Goal: Task Accomplishment & Management: Manage account settings

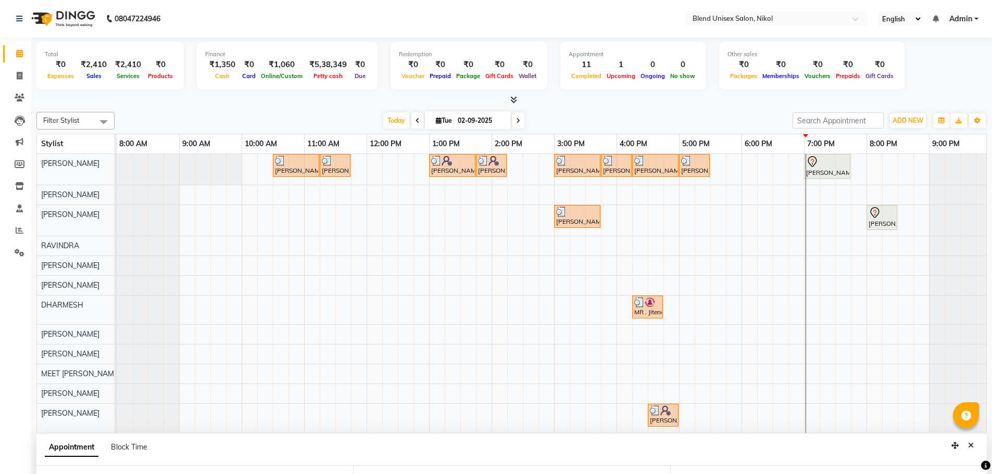
select select "79552"
select select "1200"
select select "tentative"
click at [799, 262] on div "[PERSON_NAME] [PERSON_NAME], TK02, 10:30 AM-11:15 AM, Hair Cut [DEMOGRAPHIC_DAT…" at bounding box center [554, 293] width 875 height 279
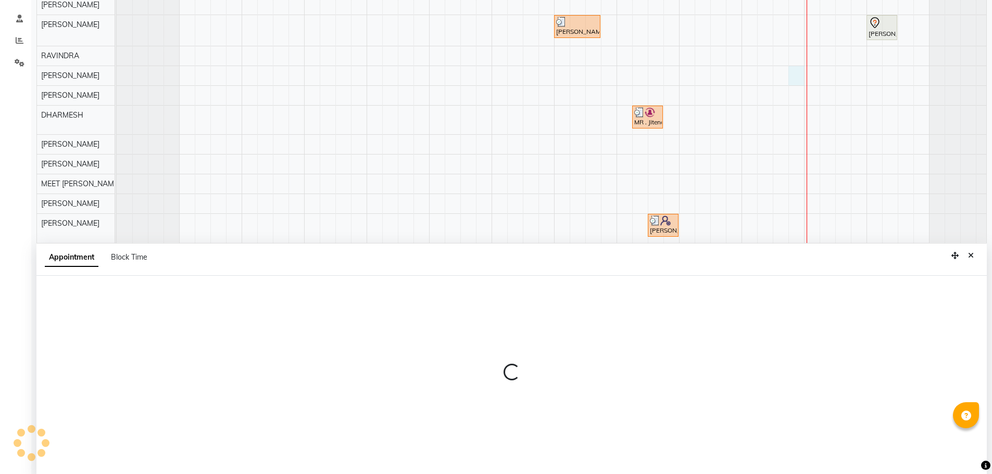
scroll to position [196, 0]
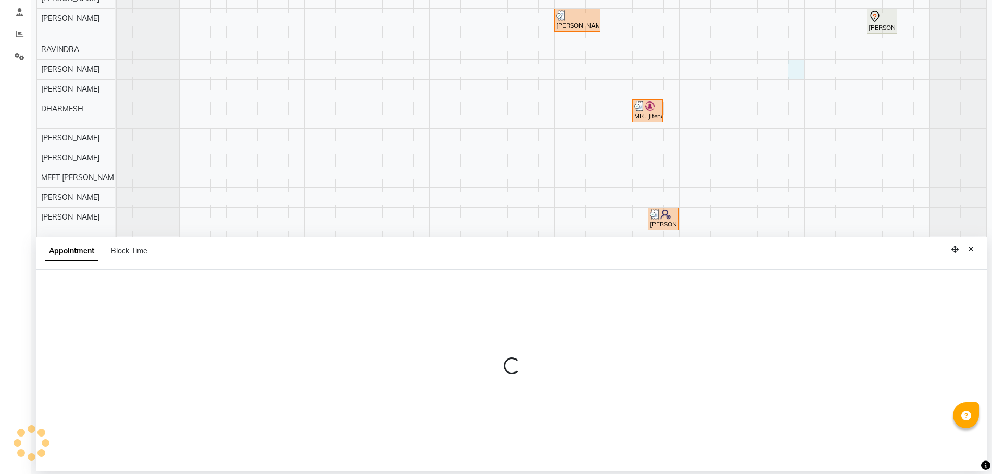
select select "80037"
select select "1125"
select select "tentative"
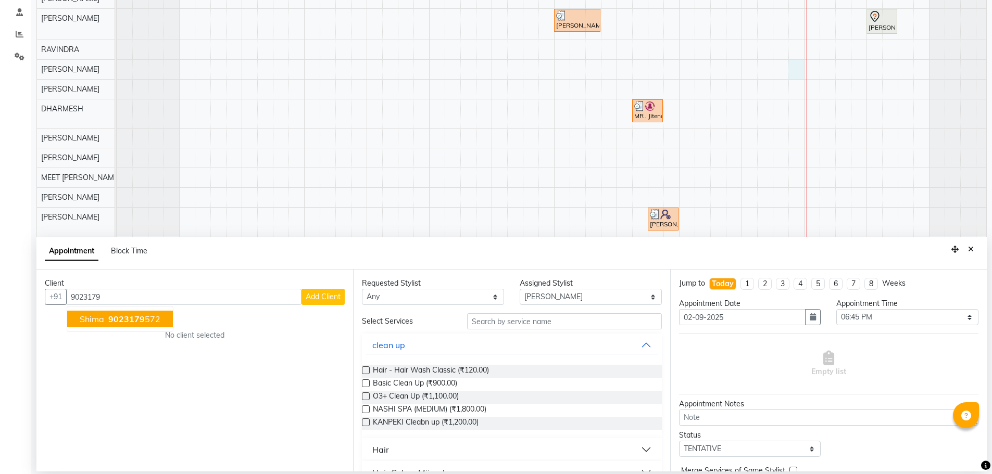
click at [131, 317] on span "9023179" at bounding box center [126, 319] width 36 height 10
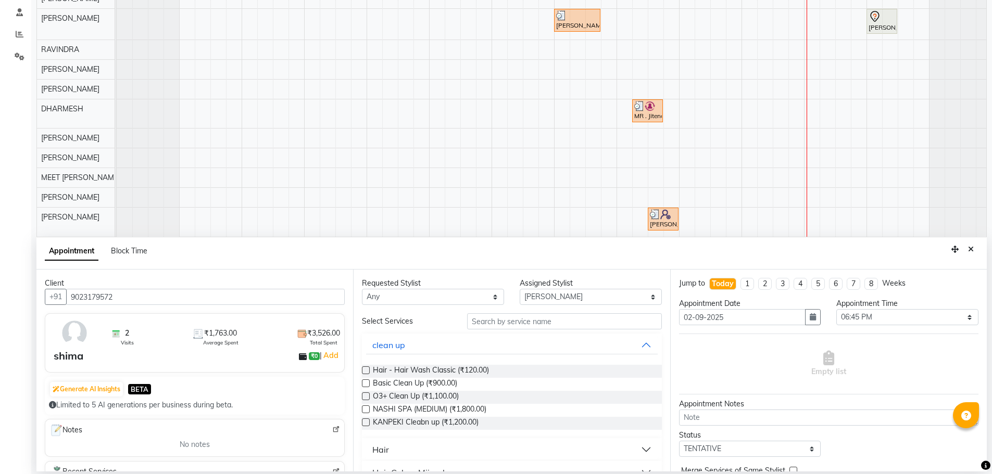
type input "9023179572"
click at [392, 454] on button "Hair" at bounding box center [511, 449] width 291 height 19
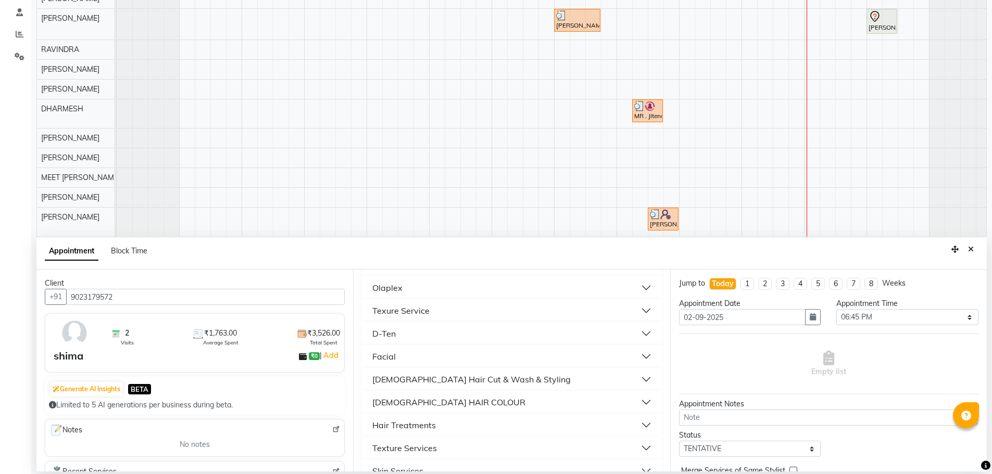
scroll to position [468, 0]
click at [420, 445] on div "Skin Services" at bounding box center [397, 445] width 51 height 12
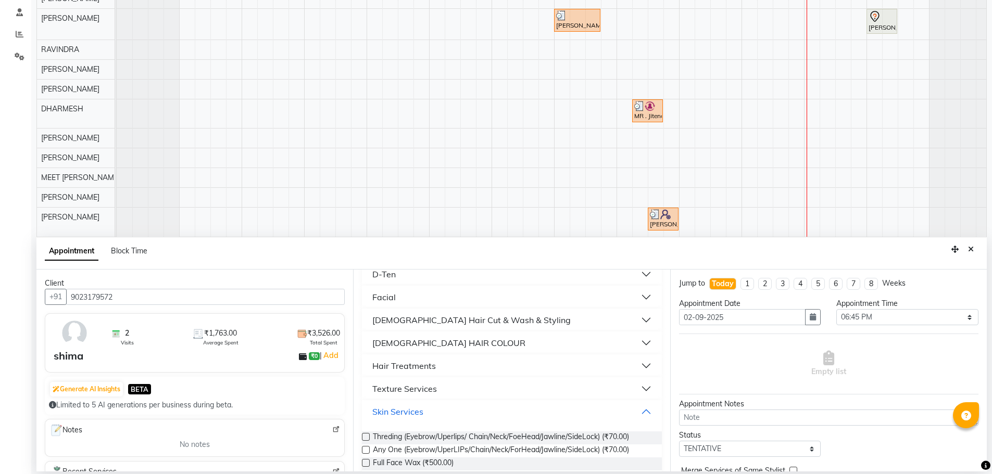
scroll to position [521, 0]
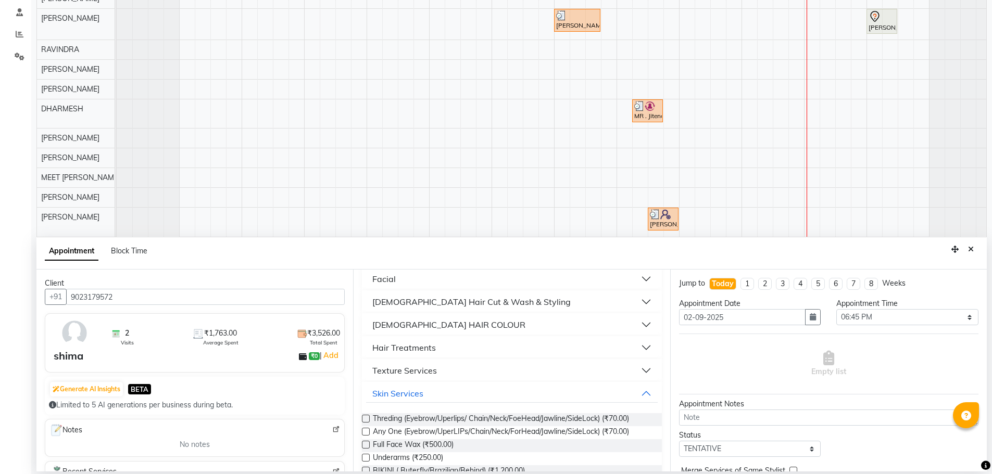
click at [365, 421] on label at bounding box center [366, 419] width 8 height 8
click at [365, 421] on input "checkbox" at bounding box center [365, 419] width 7 height 7
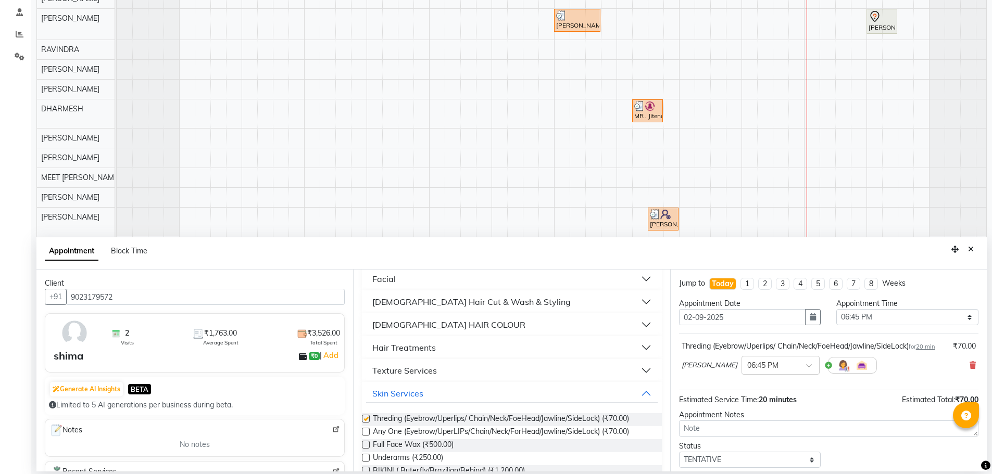
checkbox input "false"
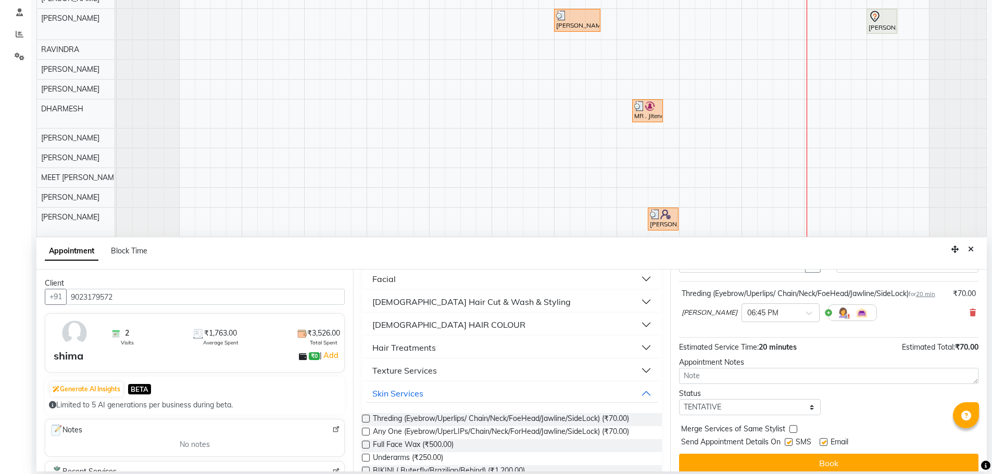
scroll to position [73, 0]
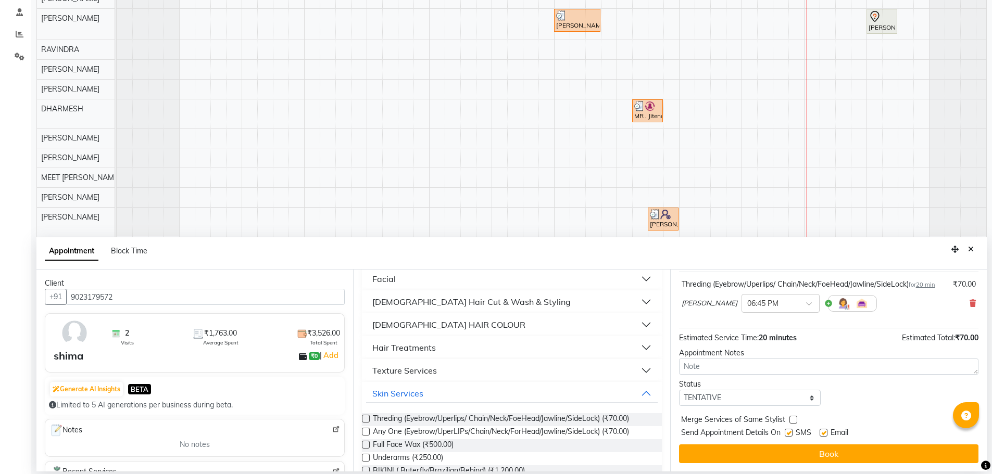
click at [784, 452] on button "Book" at bounding box center [828, 454] width 299 height 19
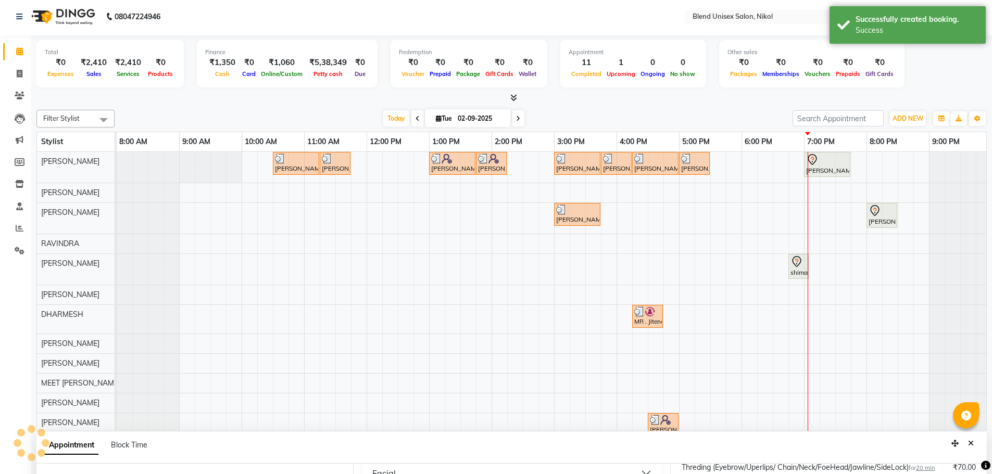
scroll to position [0, 0]
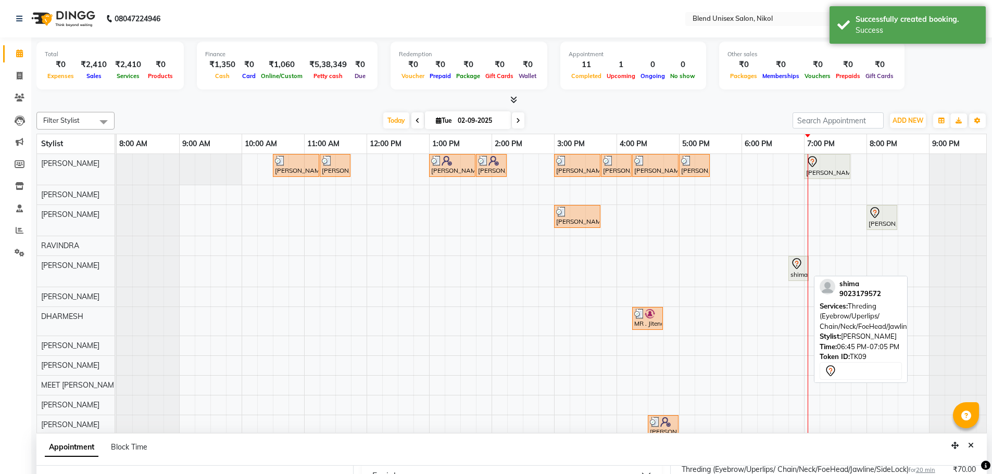
click at [795, 265] on icon at bounding box center [796, 264] width 12 height 12
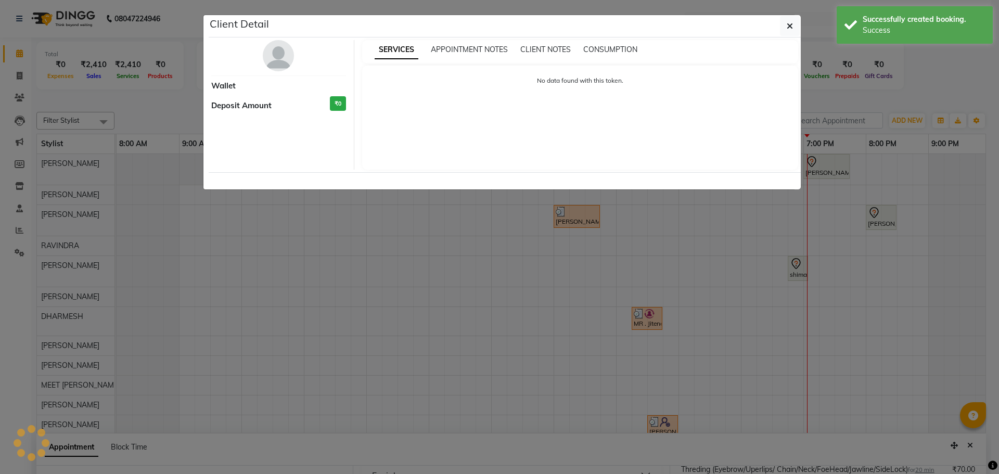
select select "7"
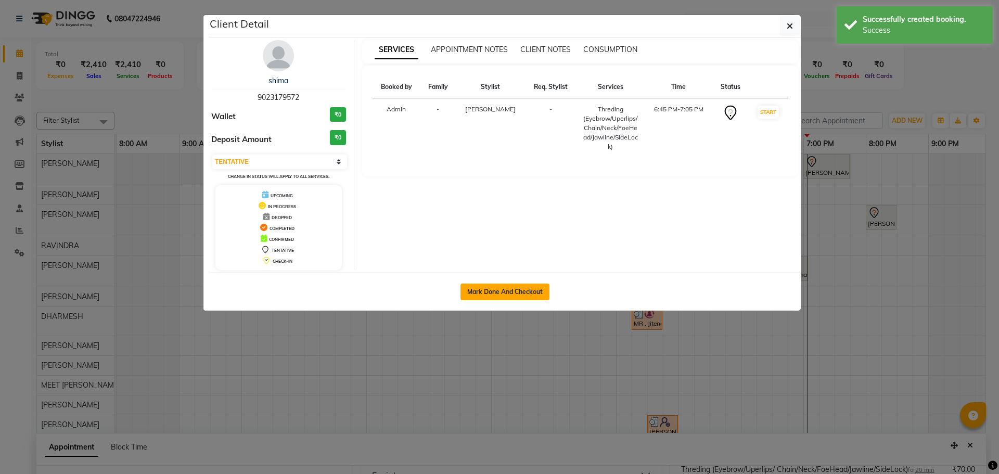
click at [517, 295] on button "Mark Done And Checkout" at bounding box center [505, 292] width 89 height 17
select select "service"
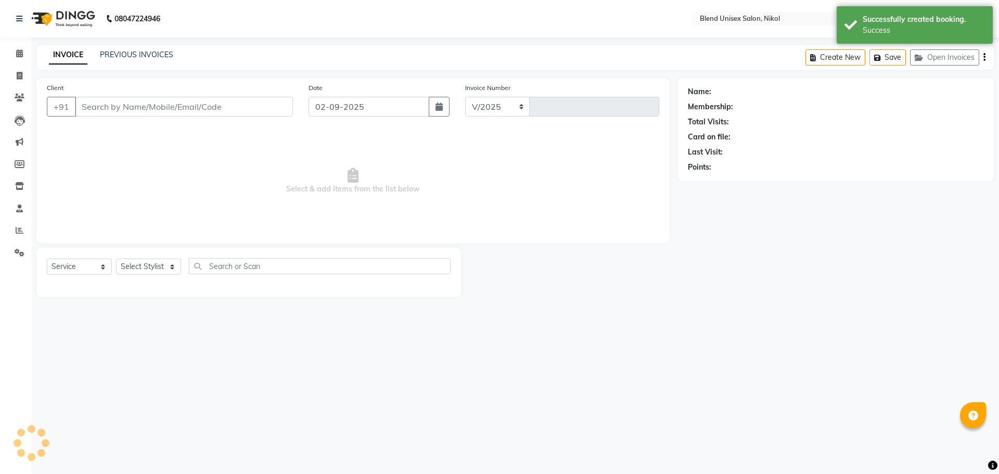
select select "6213"
type input "2295"
type input "9023179572"
select select "80037"
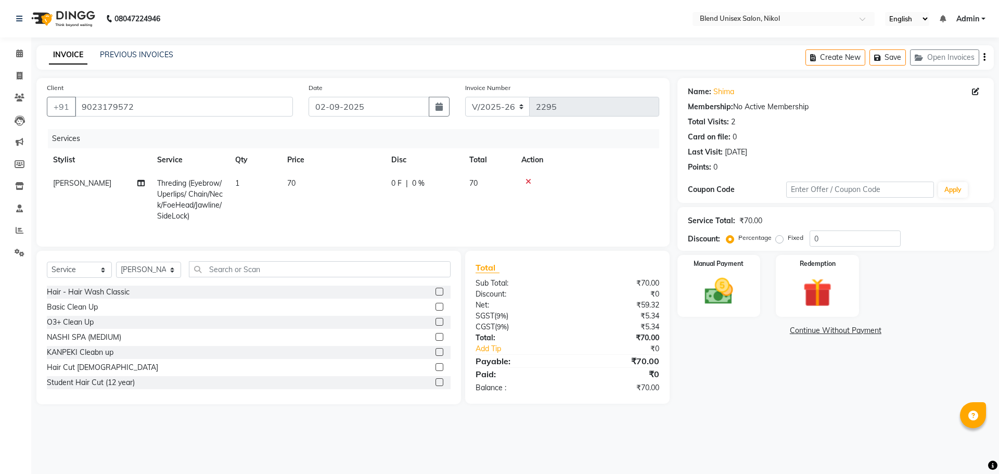
drag, startPoint x: 778, startPoint y: 238, endPoint x: 784, endPoint y: 243, distance: 7.7
click at [788, 242] on label "Fixed" at bounding box center [796, 237] width 16 height 9
click at [781, 242] on input "Fixed" at bounding box center [781, 237] width 7 height 7
radio input "true"
click at [813, 235] on input "0" at bounding box center [855, 239] width 91 height 16
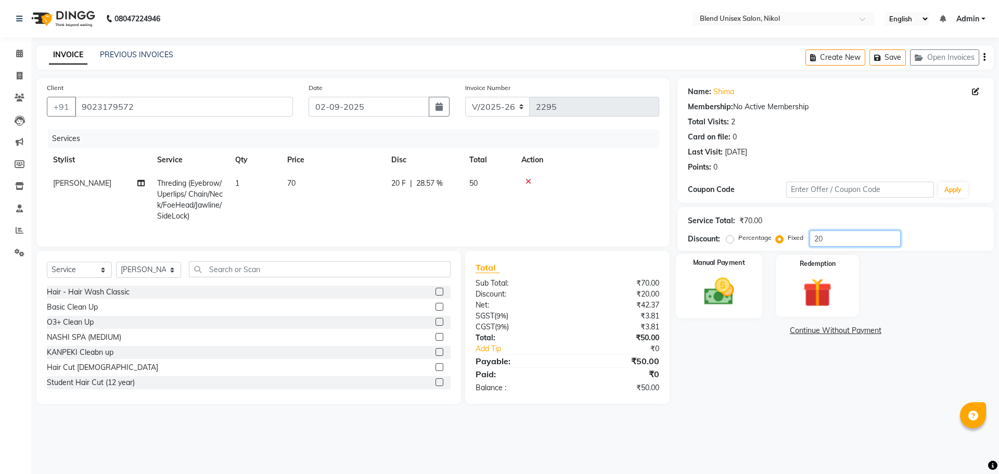
type input "20"
click at [739, 293] on img at bounding box center [719, 291] width 48 height 34
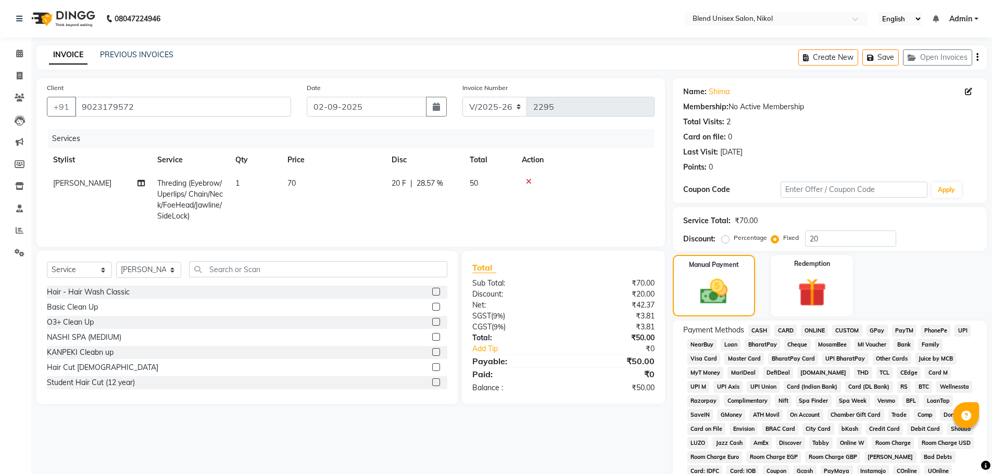
drag, startPoint x: 757, startPoint y: 329, endPoint x: 757, endPoint y: 335, distance: 5.7
click at [757, 334] on span "CASH" at bounding box center [759, 331] width 22 height 12
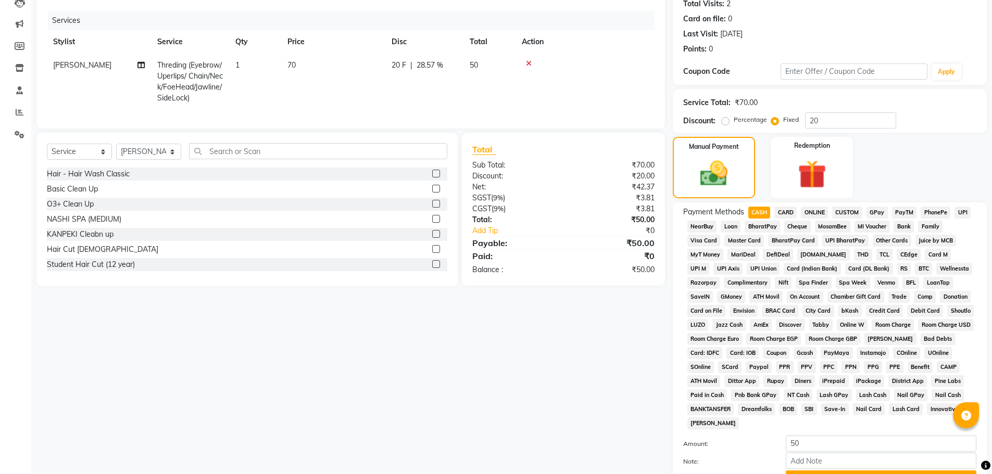
scroll to position [211, 0]
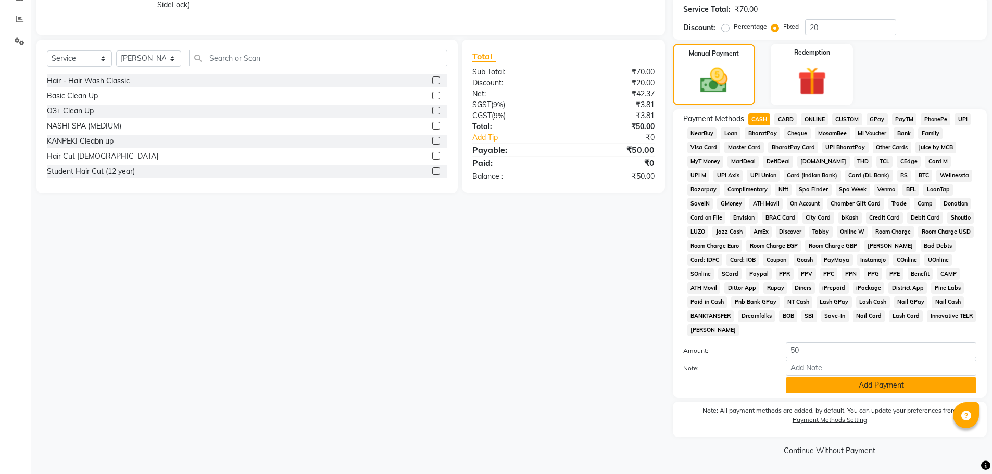
click at [809, 390] on button "Add Payment" at bounding box center [881, 385] width 191 height 16
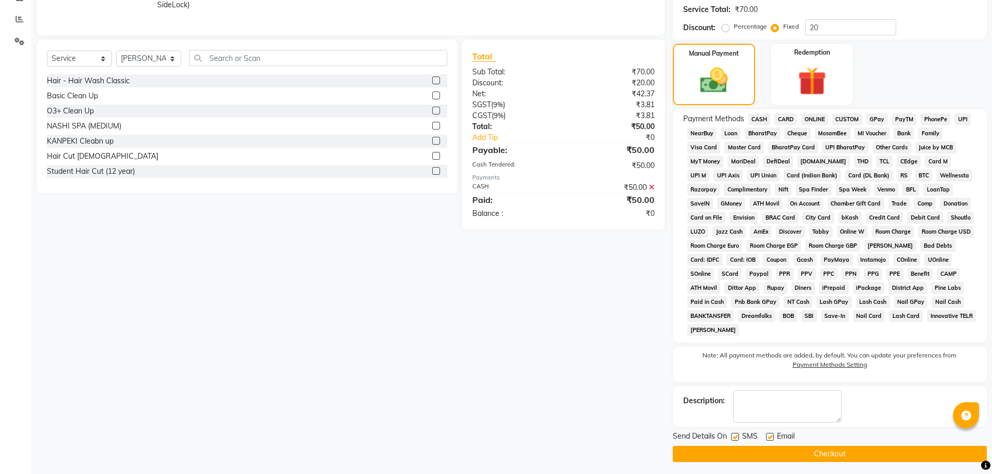
drag, startPoint x: 834, startPoint y: 453, endPoint x: 814, endPoint y: 441, distance: 23.1
click at [832, 452] on button "Checkout" at bounding box center [830, 454] width 314 height 16
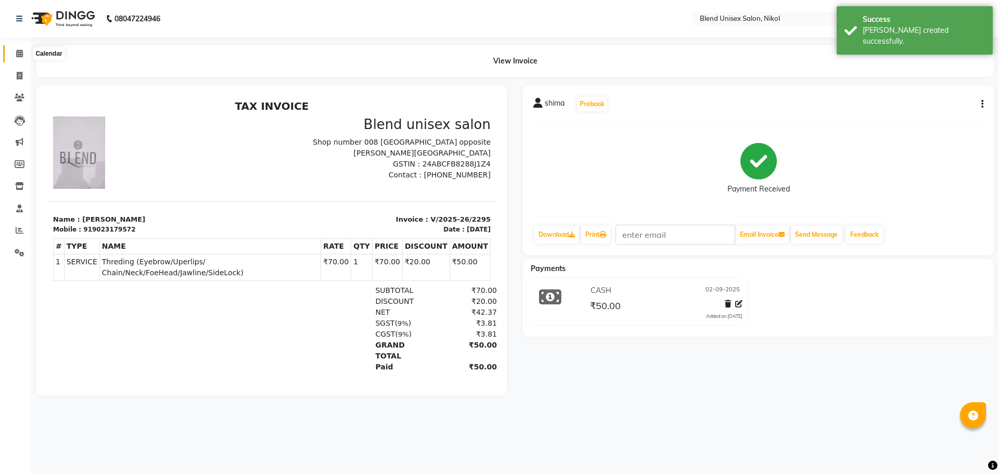
click at [16, 55] on icon at bounding box center [19, 53] width 7 height 8
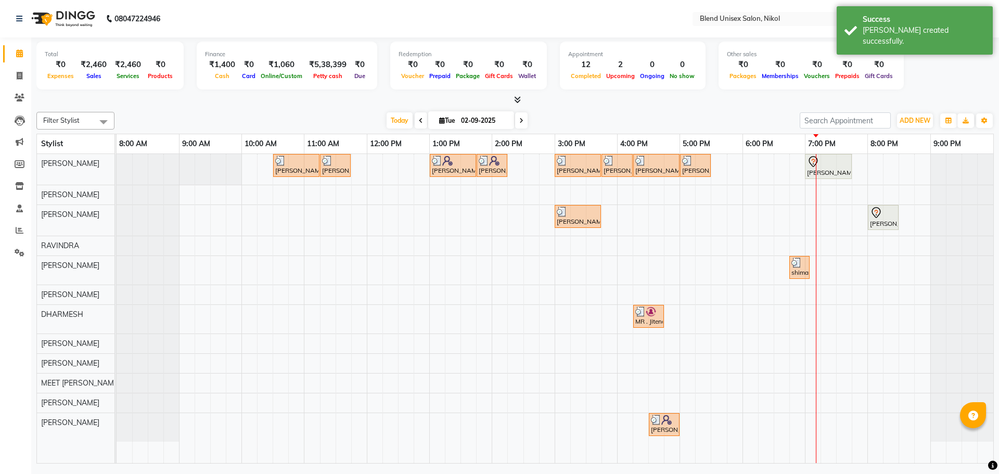
click at [523, 123] on span at bounding box center [521, 120] width 12 height 16
type input "[DATE]"
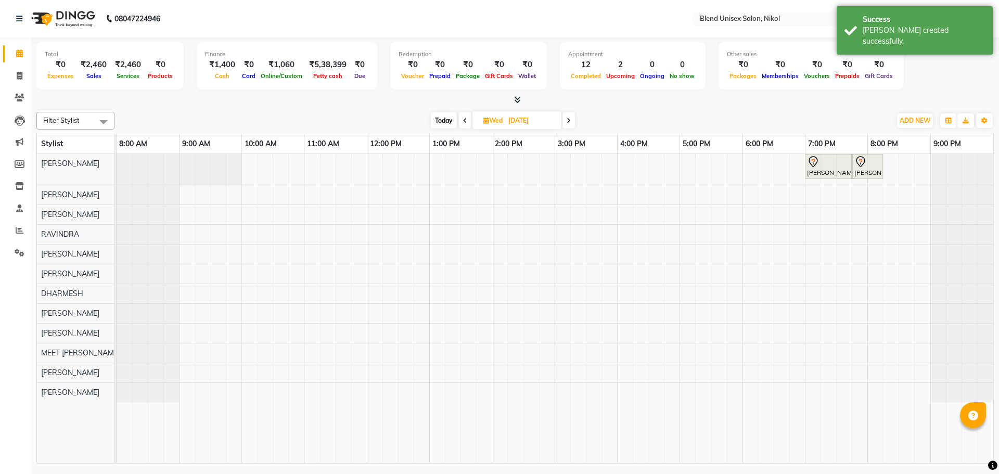
click at [523, 123] on input "[DATE]" at bounding box center [531, 121] width 52 height 16
select select "9"
select select "2025"
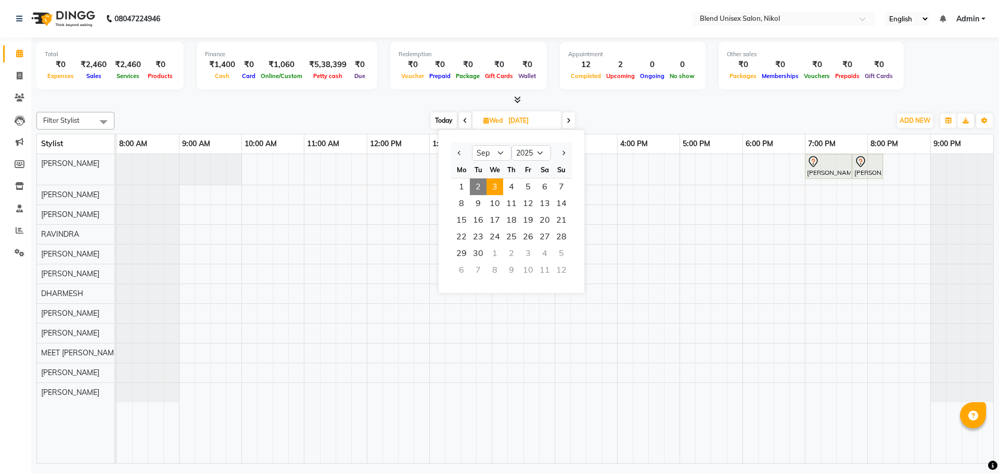
click at [566, 124] on span at bounding box center [569, 120] width 12 height 16
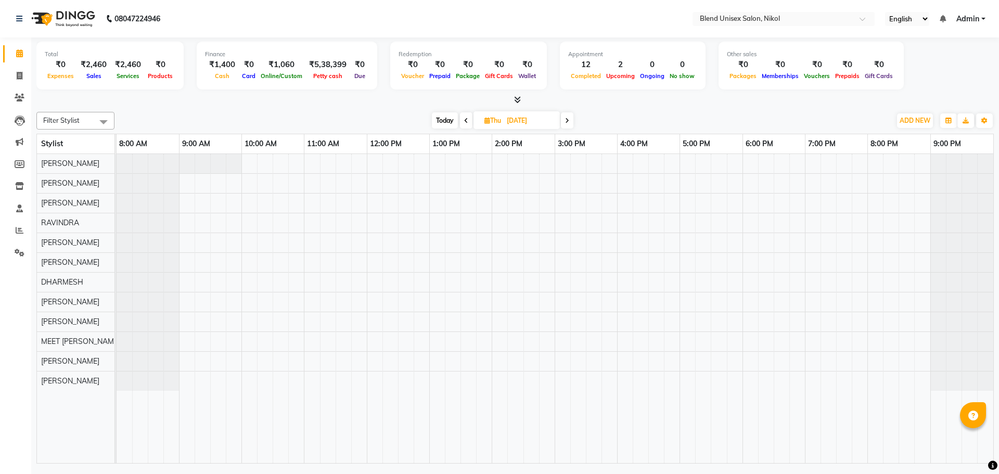
click at [568, 124] on span at bounding box center [567, 120] width 12 height 16
click at [466, 121] on icon at bounding box center [468, 121] width 4 height 6
type input "[DATE]"
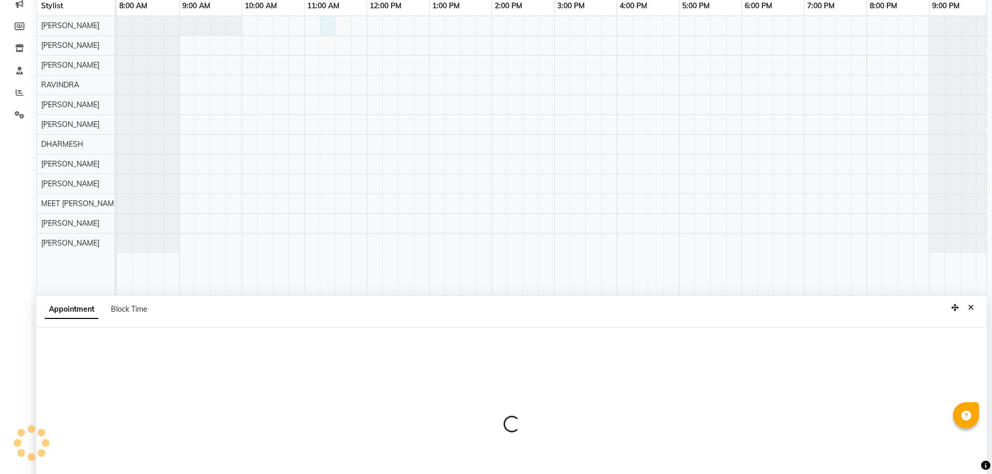
select select "45624"
select select "tentative"
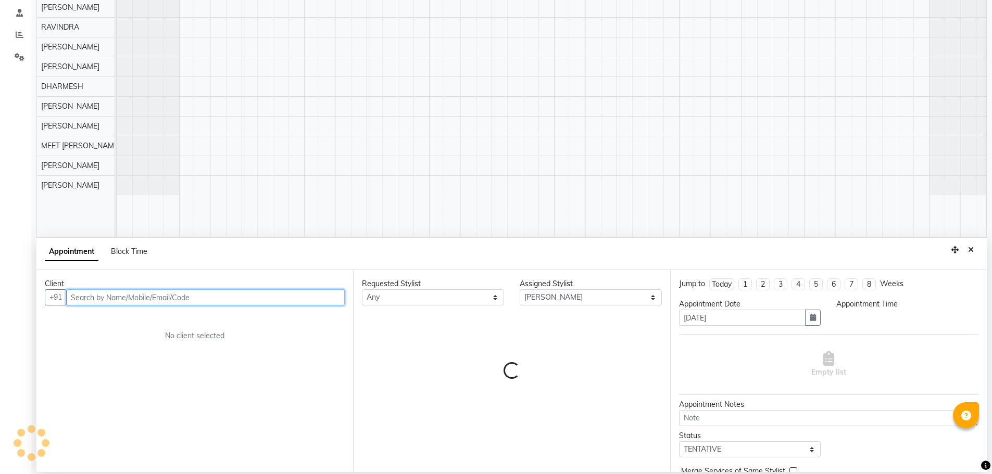
select select "675"
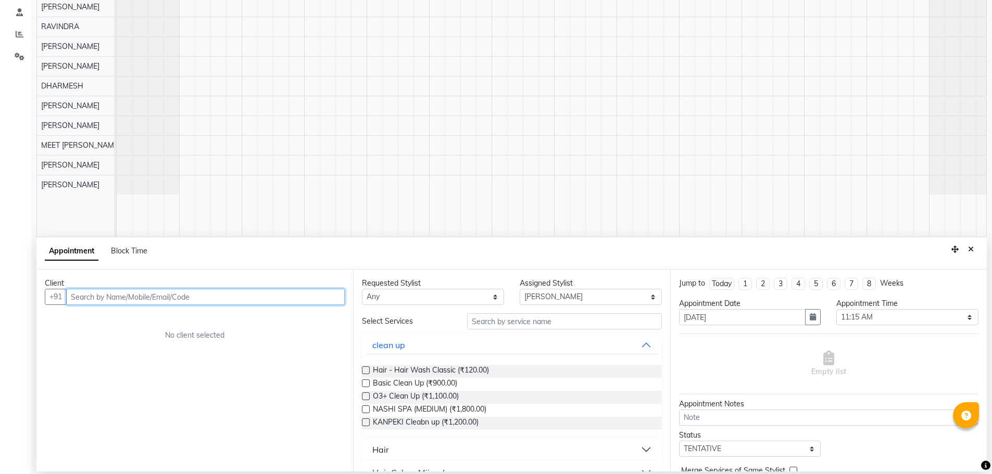
click at [118, 297] on input "text" at bounding box center [205, 297] width 278 height 16
type input "s"
drag, startPoint x: 71, startPoint y: 294, endPoint x: 72, endPoint y: 302, distance: 7.9
click at [73, 302] on input "s" at bounding box center [205, 297] width 278 height 16
click at [71, 296] on input "s" at bounding box center [205, 297] width 278 height 16
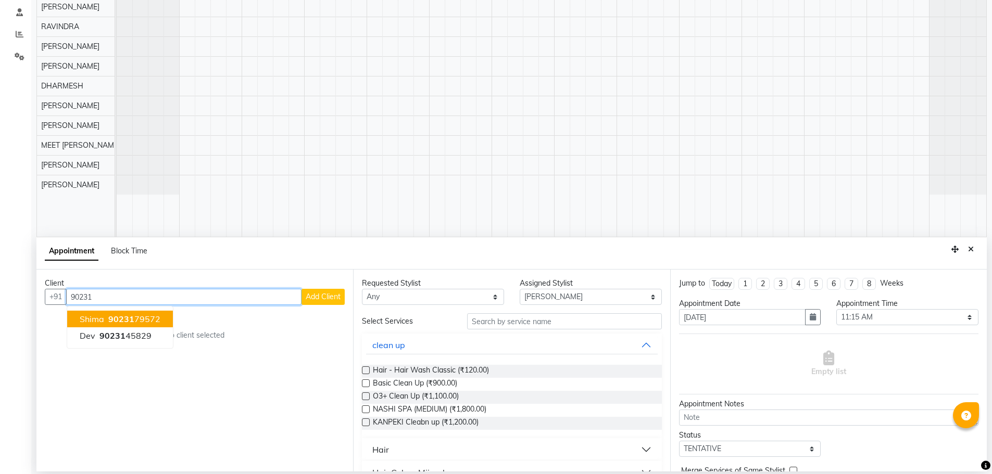
click at [111, 319] on span "90231" at bounding box center [121, 319] width 26 height 10
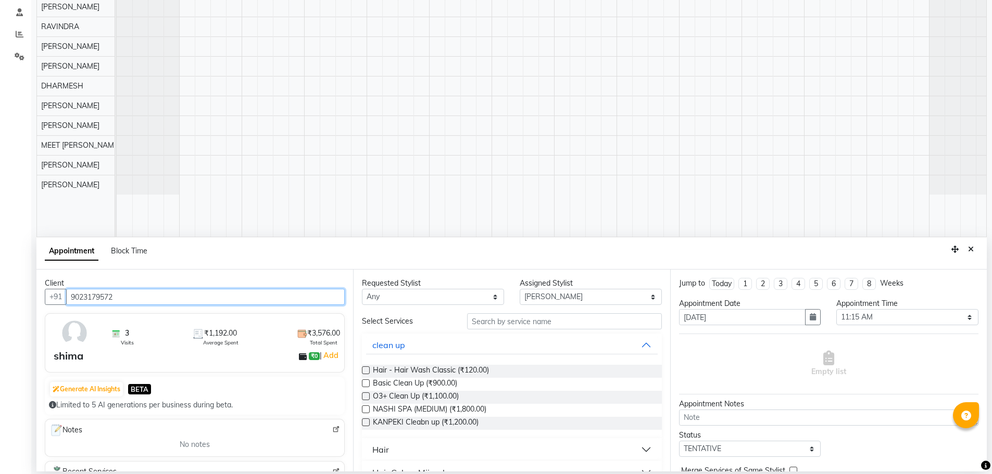
type input "9023179572"
click at [375, 453] on div "Hair" at bounding box center [380, 450] width 17 height 12
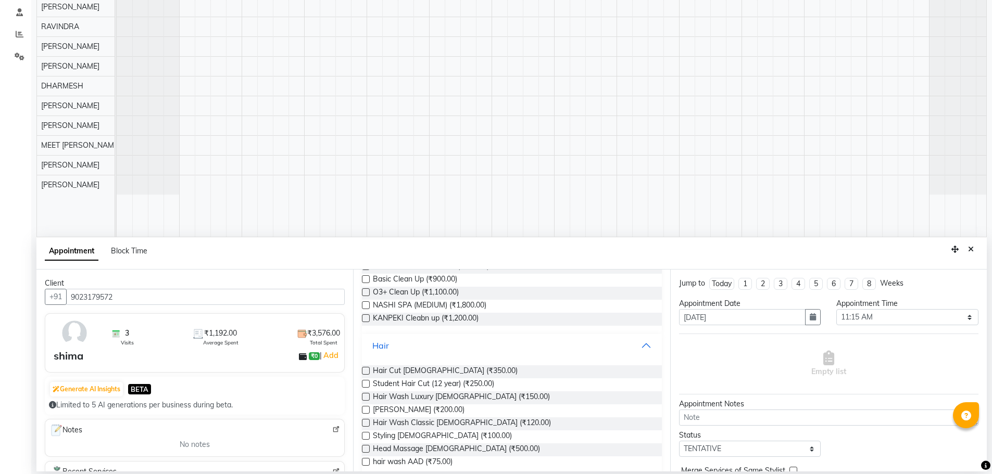
scroll to position [156, 0]
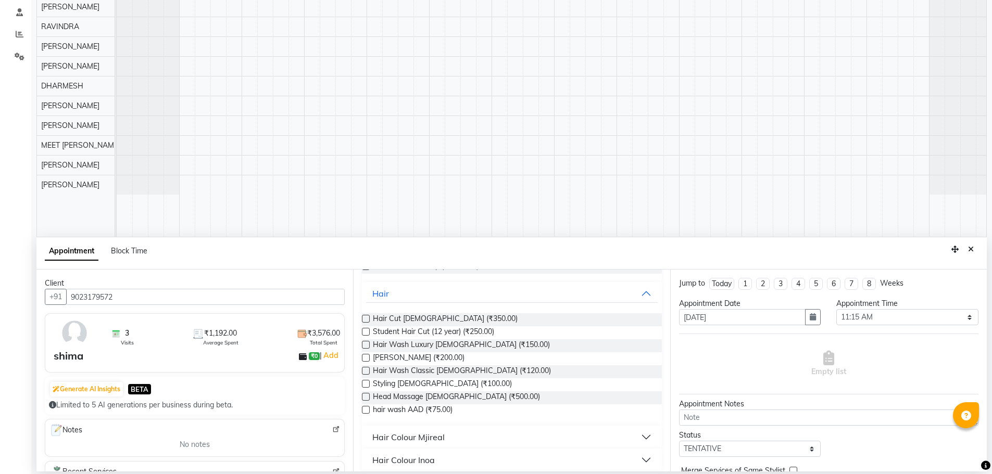
click at [388, 436] on div "Hair Colour Mjireal" at bounding box center [408, 437] width 72 height 12
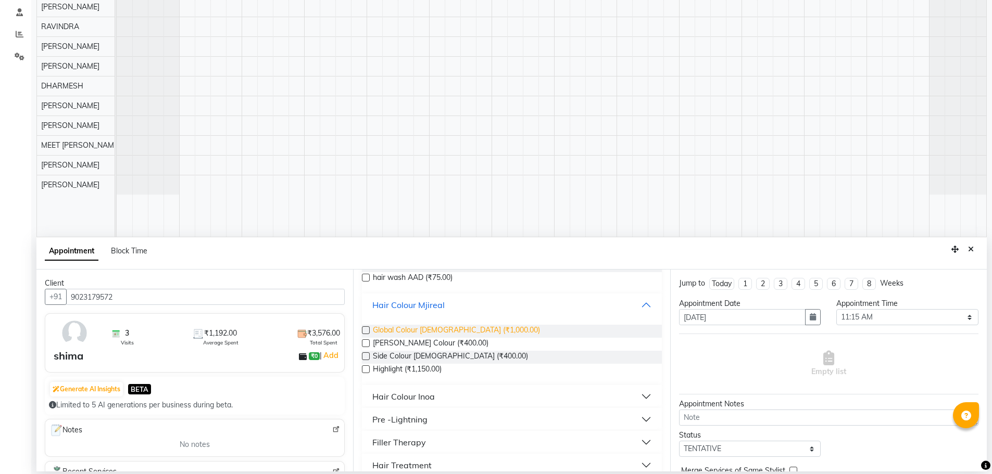
scroll to position [312, 0]
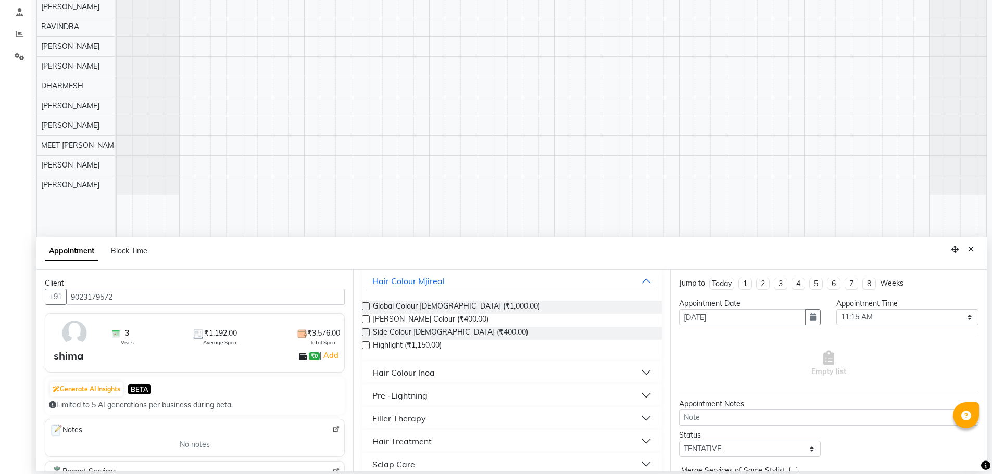
click at [414, 368] on div "Hair Colour Inoa" at bounding box center [403, 372] width 62 height 12
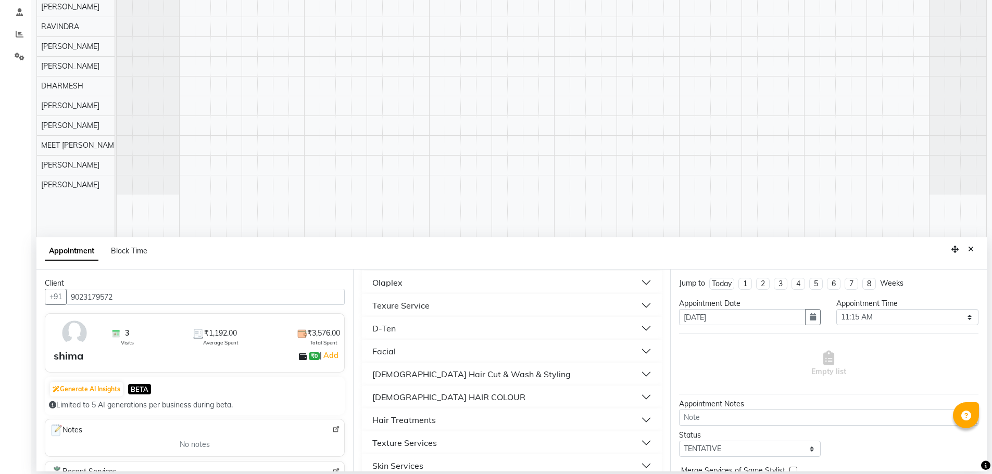
scroll to position [625, 0]
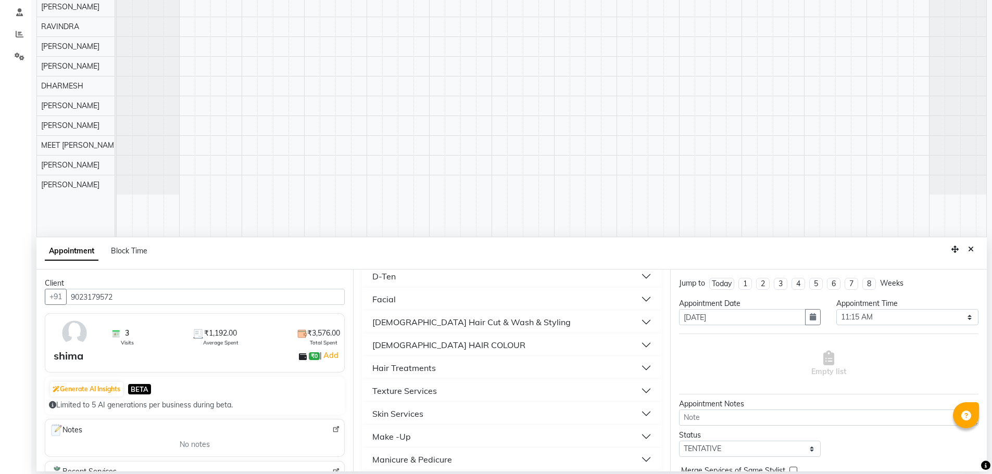
click at [421, 344] on div "[DEMOGRAPHIC_DATA] HAIR COLOUR" at bounding box center [448, 345] width 153 height 12
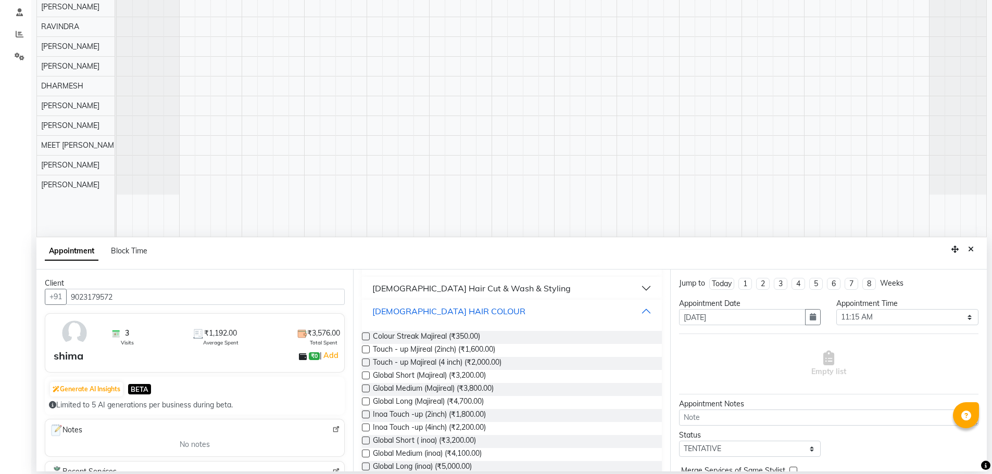
scroll to position [677, 0]
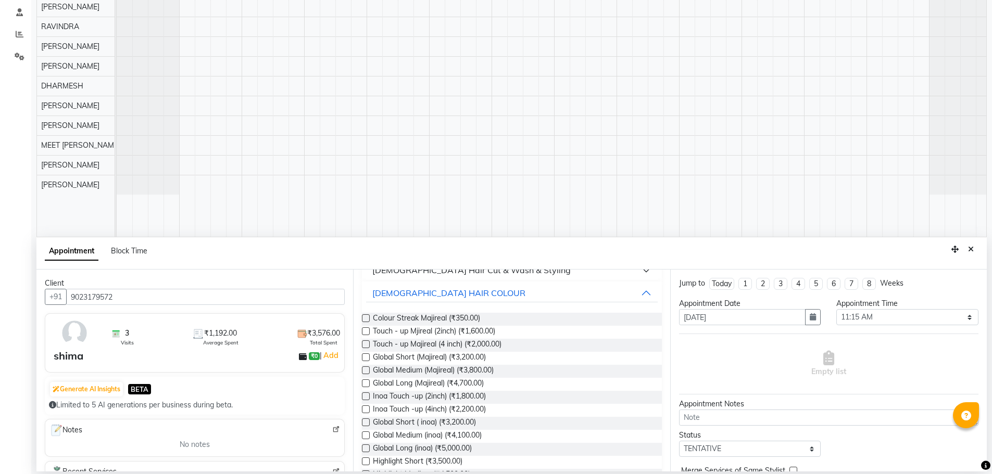
click at [364, 371] on label at bounding box center [366, 370] width 8 height 8
click at [364, 371] on input "checkbox" at bounding box center [365, 371] width 7 height 7
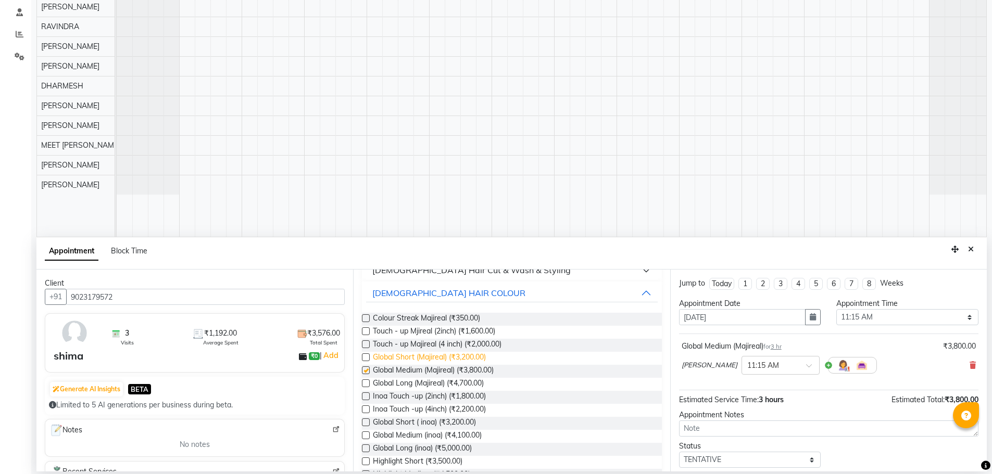
checkbox input "false"
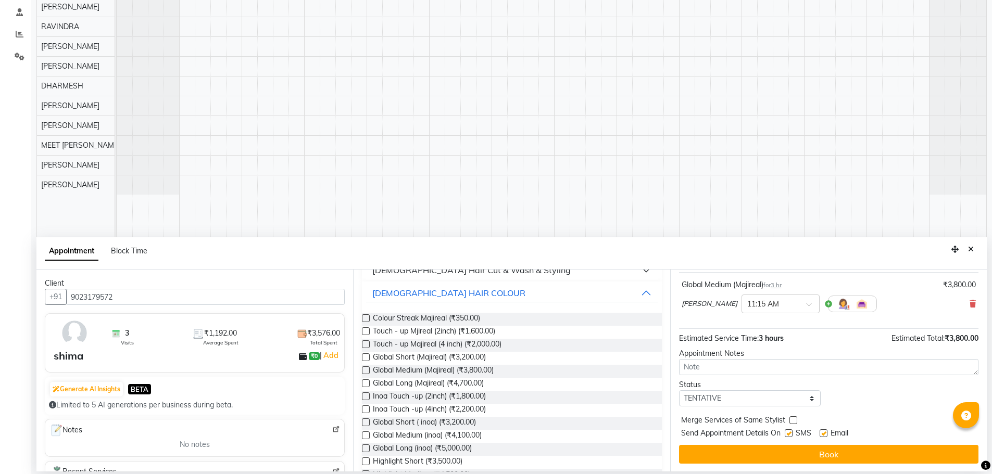
scroll to position [62, 0]
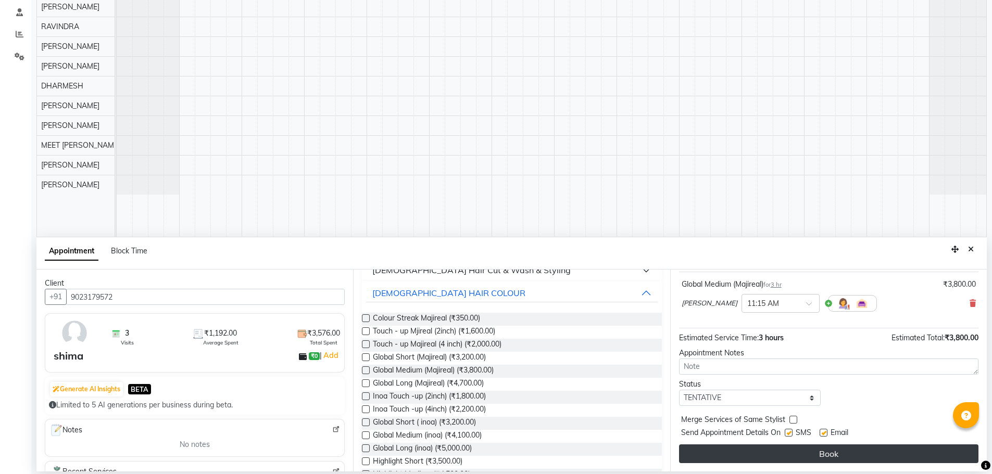
click at [733, 459] on button "Book" at bounding box center [828, 454] width 299 height 19
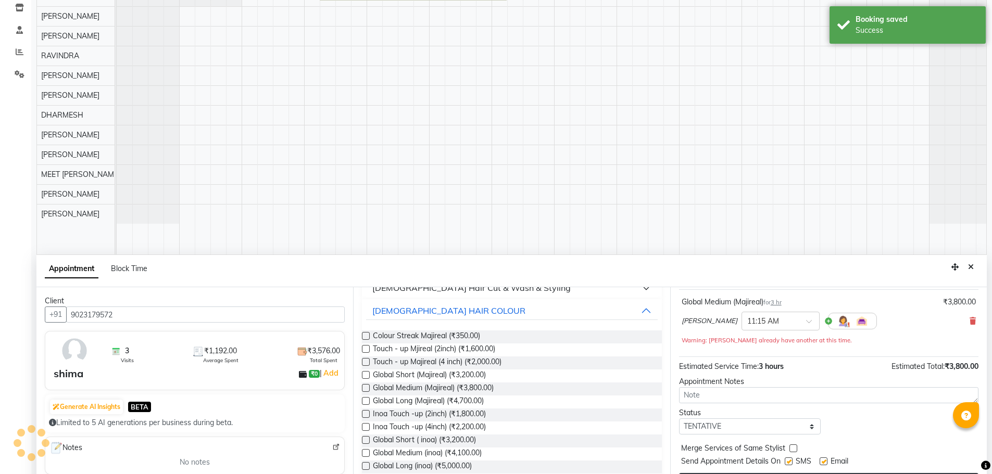
scroll to position [0, 0]
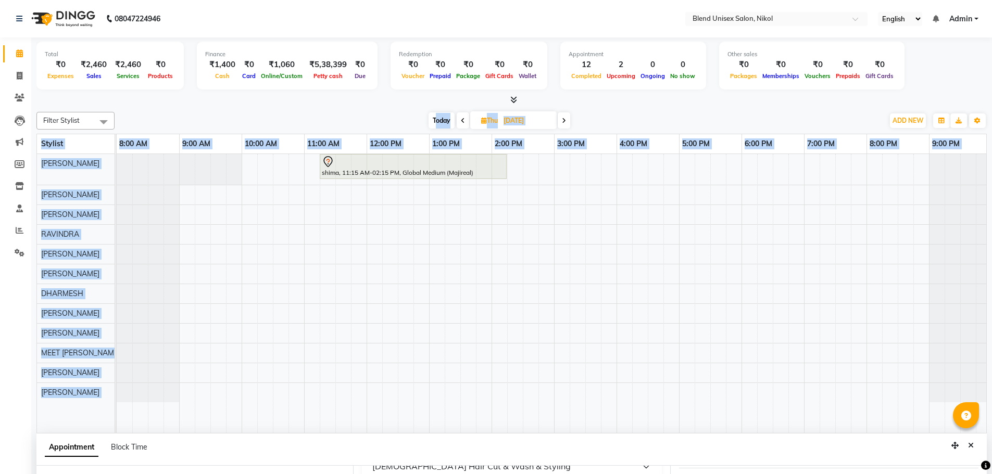
drag, startPoint x: 438, startPoint y: 130, endPoint x: 463, endPoint y: 162, distance: 41.5
click at [463, 162] on div "Filter Stylist Select All AJAY NAI [PERSON_NAME] [PERSON_NAME] [PERSON_NAME] ME…" at bounding box center [511, 271] width 950 height 326
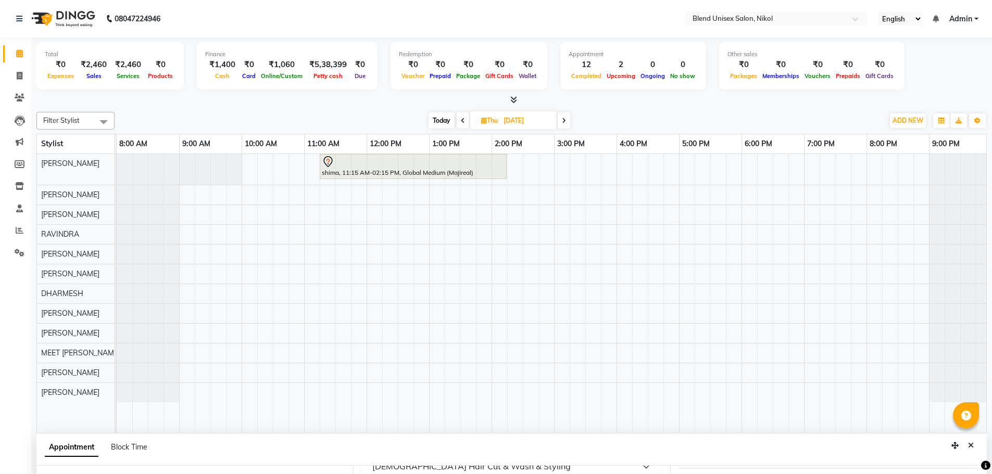
click at [376, 106] on div "Total ₹0 Expenses ₹2,460 Sales ₹2,460 Services ₹0 Products Finance ₹1,400 Cash …" at bounding box center [511, 353] width 960 height 633
click at [439, 120] on span "Today" at bounding box center [441, 120] width 26 height 16
type input "02-09-2025"
select select "675"
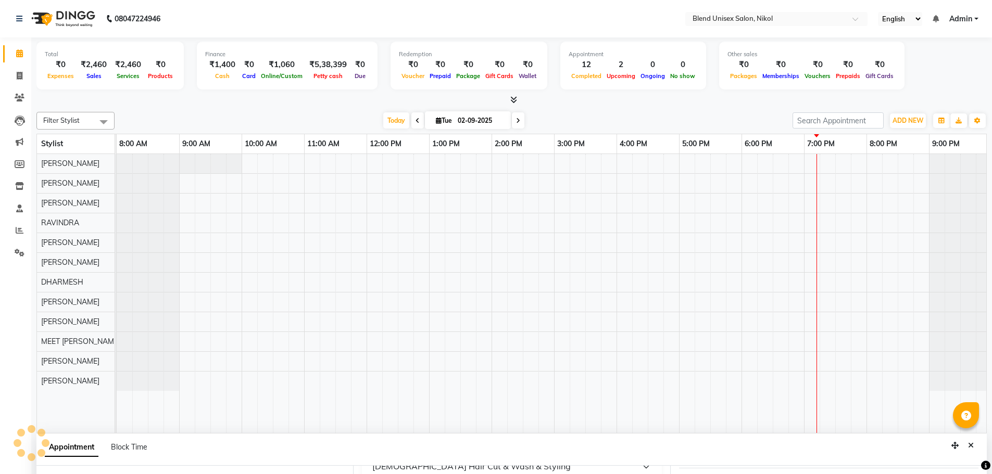
scroll to position [0, 5]
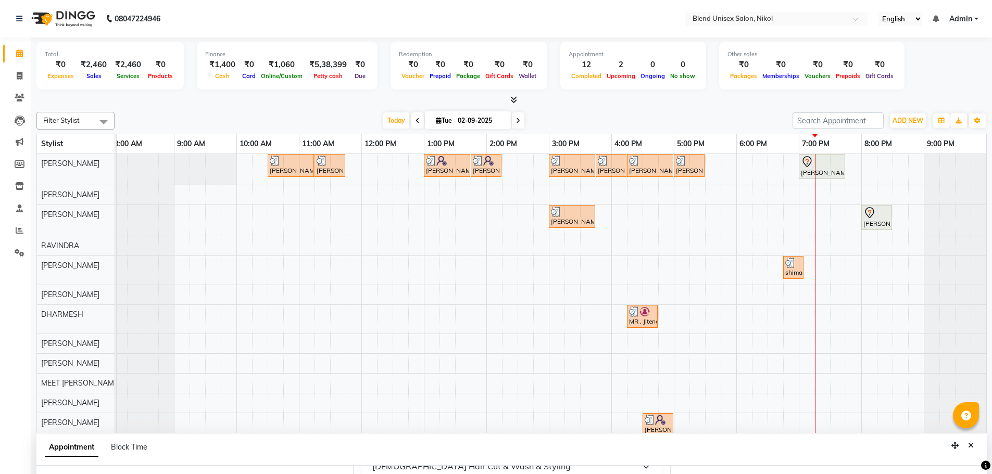
click at [516, 121] on icon at bounding box center [518, 121] width 4 height 6
type input "[DATE]"
select select "675"
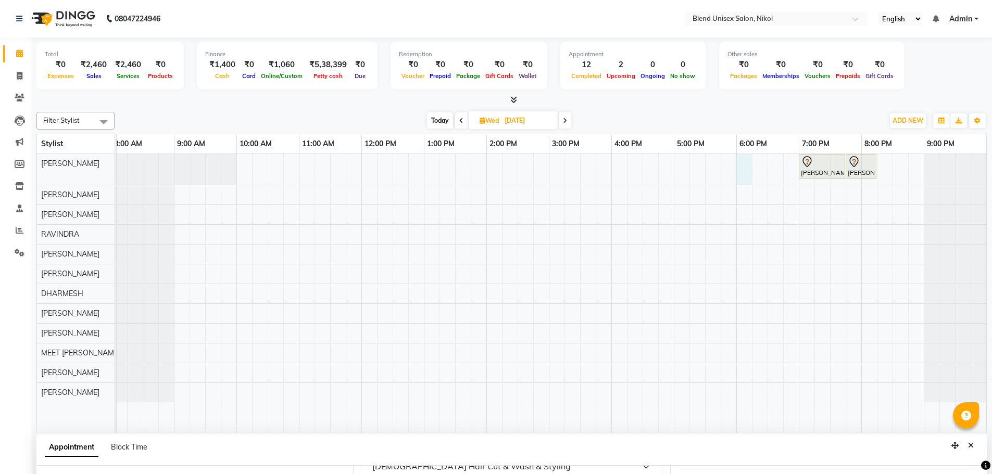
click at [744, 168] on div "[PERSON_NAME], 07:00 PM-07:45 PM, Hair Cut [DEMOGRAPHIC_DATA] [PERSON_NAME], 07…" at bounding box center [548, 293] width 875 height 279
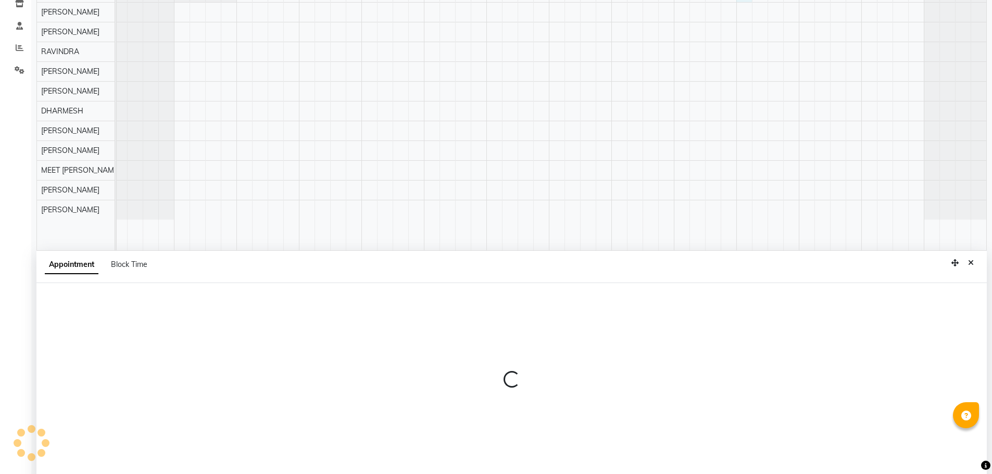
select select "45624"
select select "tentative"
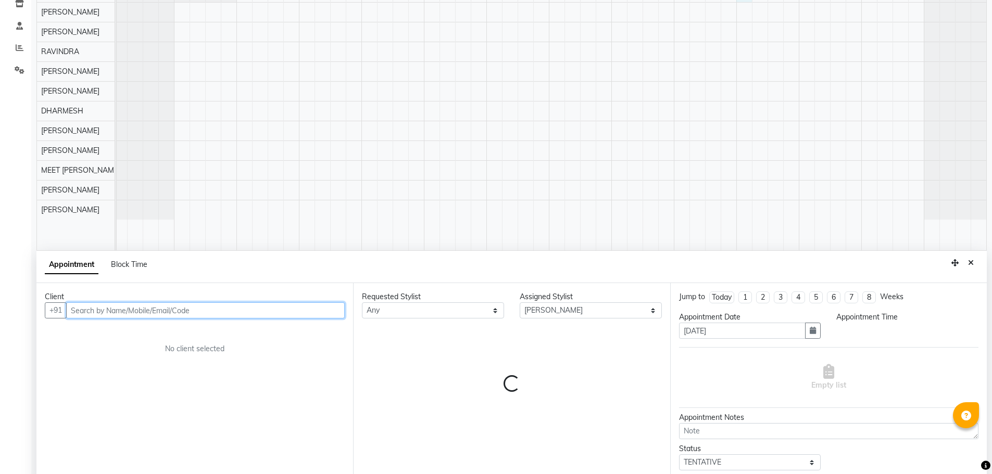
scroll to position [196, 0]
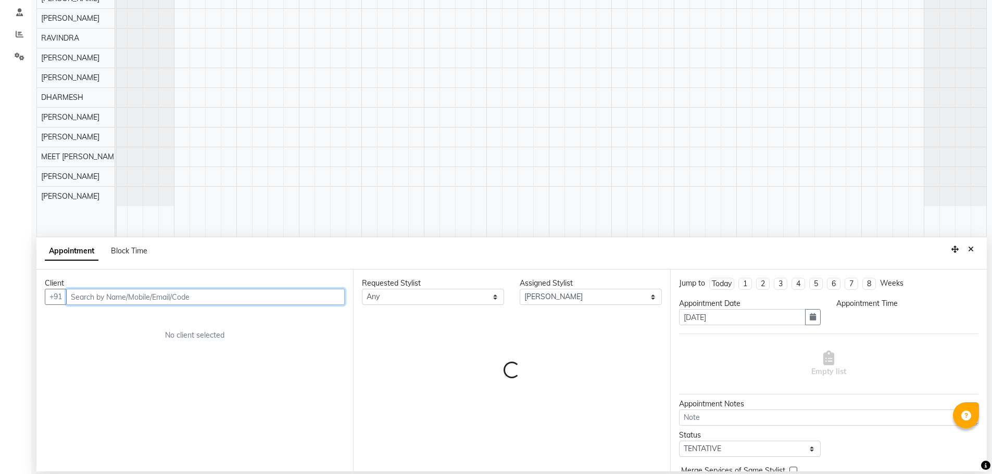
select select "1080"
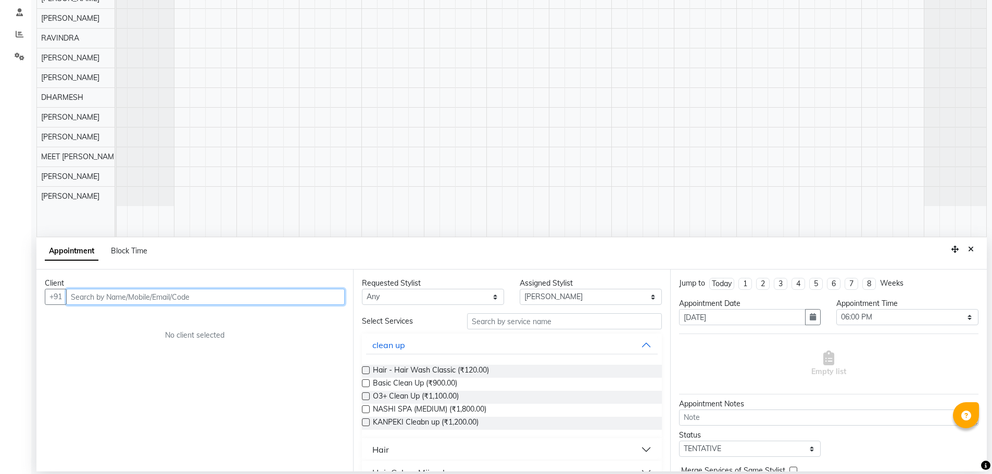
click at [74, 296] on input "text" at bounding box center [205, 297] width 278 height 16
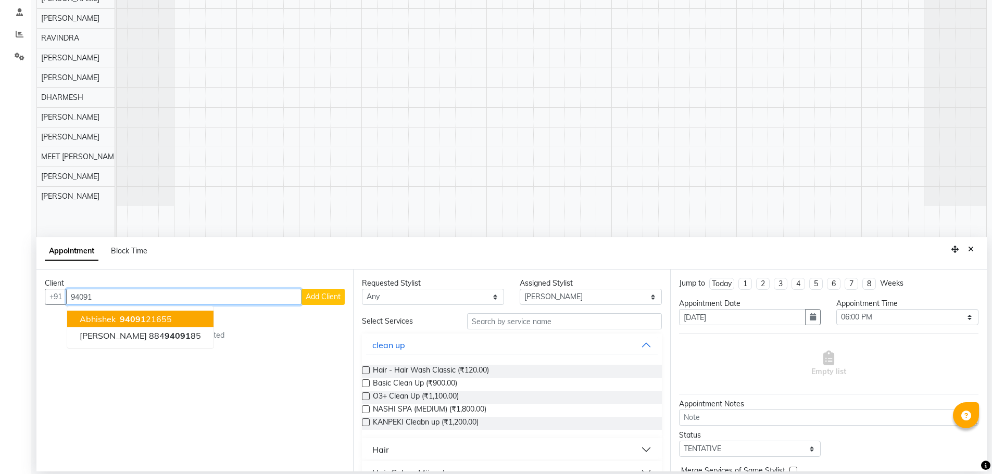
click at [126, 320] on span "94091" at bounding box center [133, 319] width 26 height 10
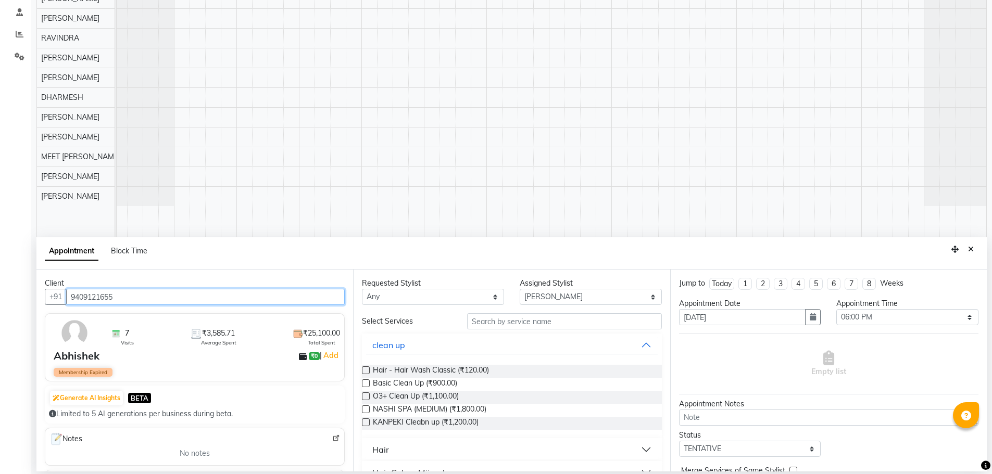
type input "9409121655"
click at [385, 453] on div "Hair" at bounding box center [380, 450] width 17 height 12
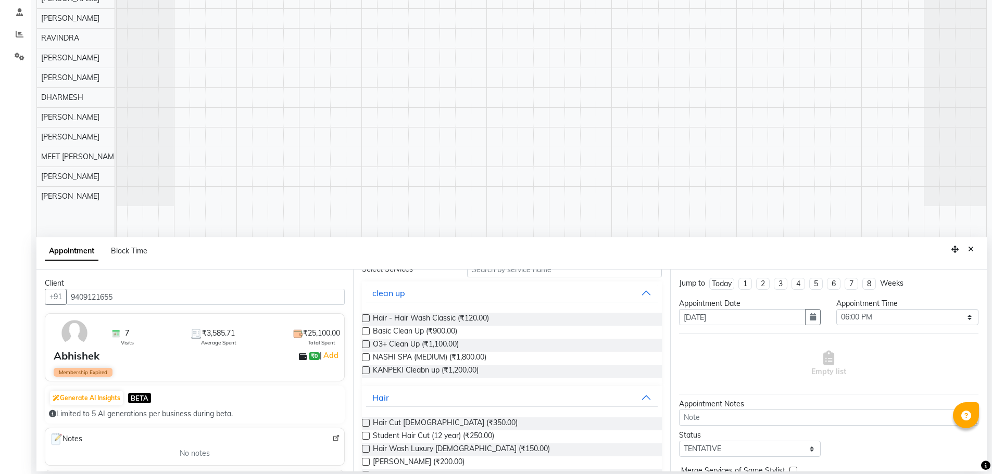
click at [366, 422] on label at bounding box center [366, 423] width 8 height 8
click at [366, 422] on input "checkbox" at bounding box center [365, 424] width 7 height 7
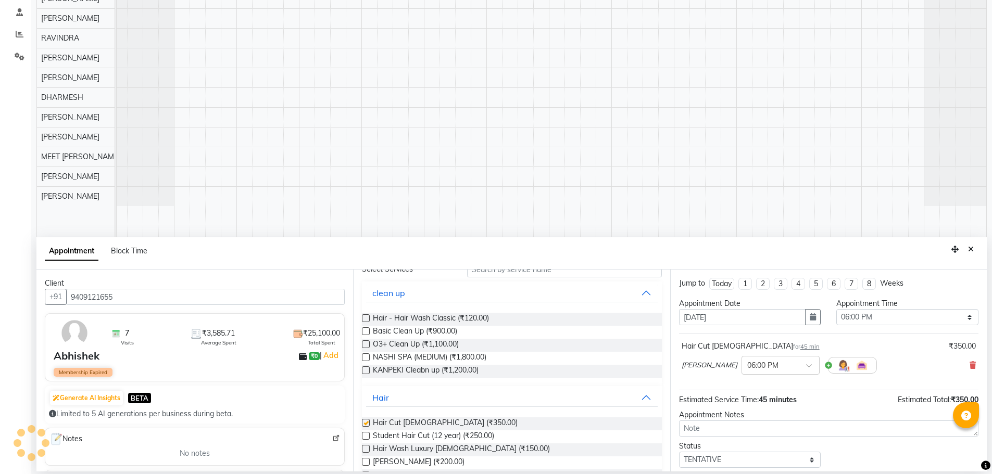
checkbox input "false"
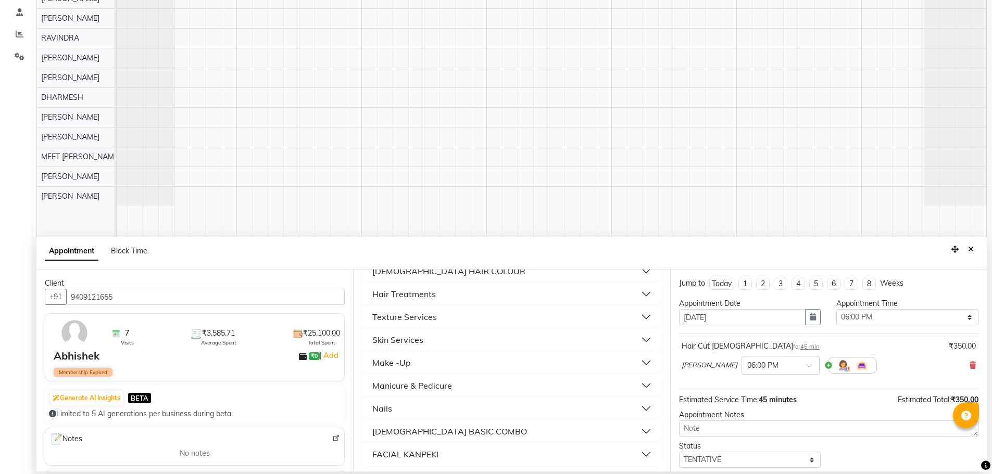
scroll to position [577, 0]
click at [397, 338] on div "Skin Services" at bounding box center [397, 337] width 51 height 12
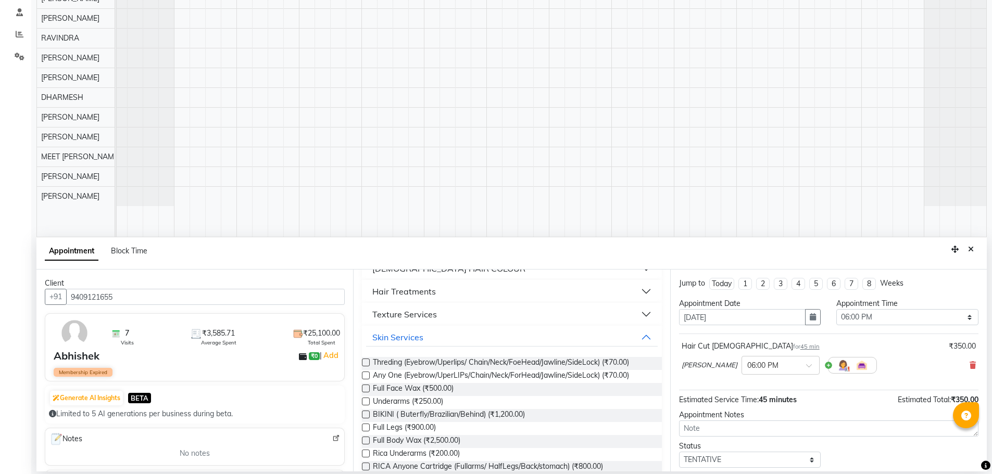
click at [366, 362] on label at bounding box center [366, 363] width 8 height 8
click at [366, 362] on input "checkbox" at bounding box center [365, 363] width 7 height 7
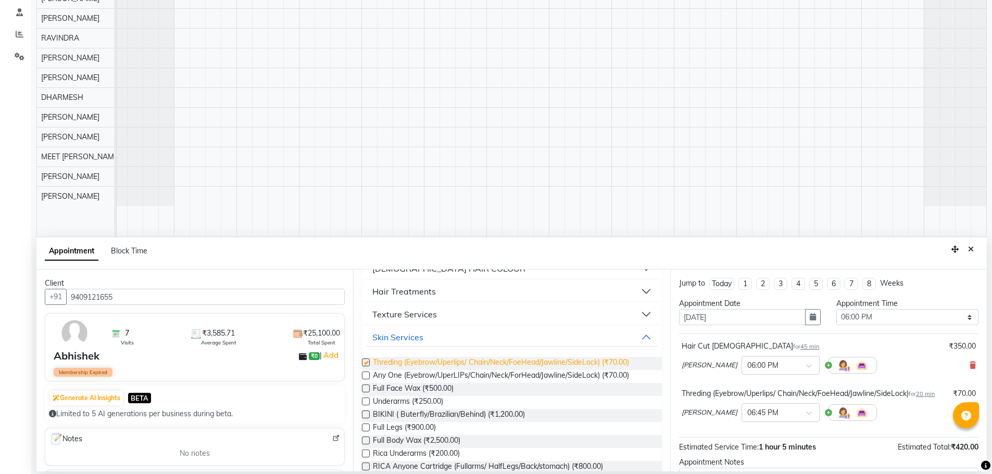
checkbox input "false"
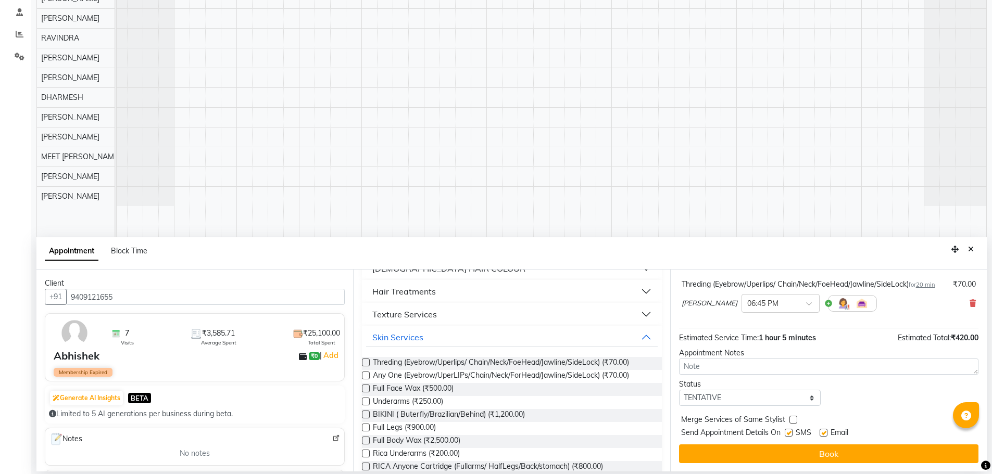
scroll to position [120, 0]
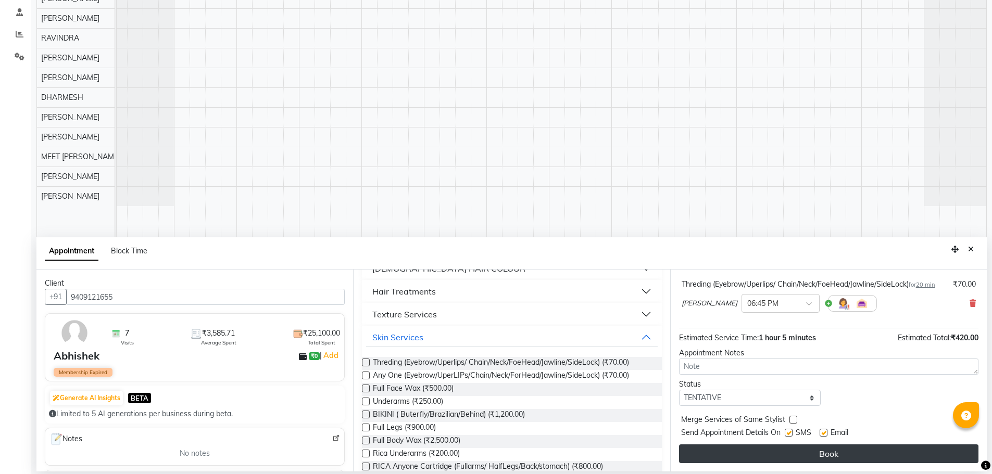
click at [790, 459] on button "Book" at bounding box center [828, 454] width 299 height 19
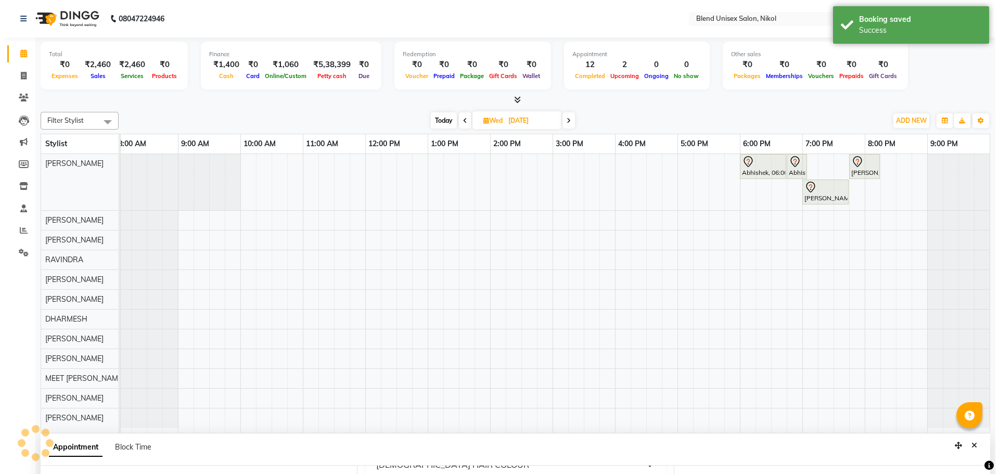
scroll to position [131, 0]
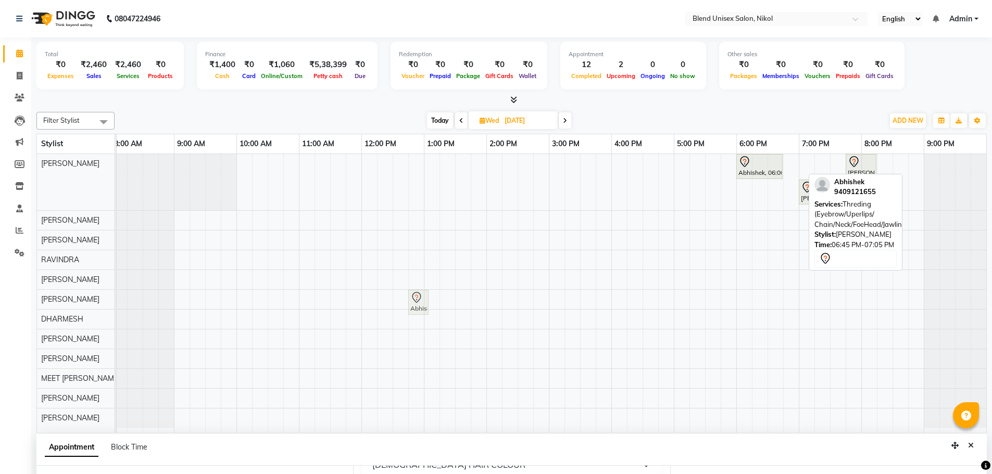
drag, startPoint x: 793, startPoint y: 170, endPoint x: 413, endPoint y: 301, distance: 402.0
click at [413, 301] on tbody "Abhishek, 06:00 PM-06:45 PM, Hair Cut [DEMOGRAPHIC_DATA] Abhishek, 06:45 PM-07:…" at bounding box center [548, 291] width 875 height 274
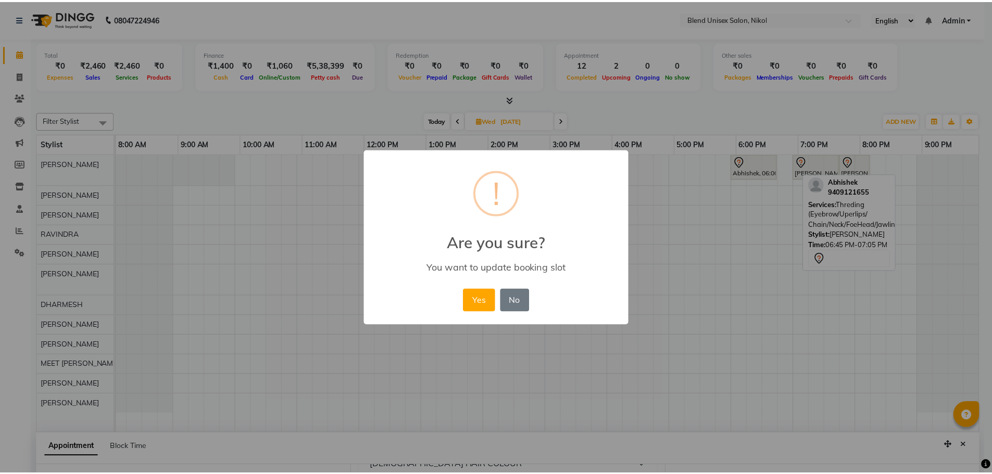
scroll to position [0, 0]
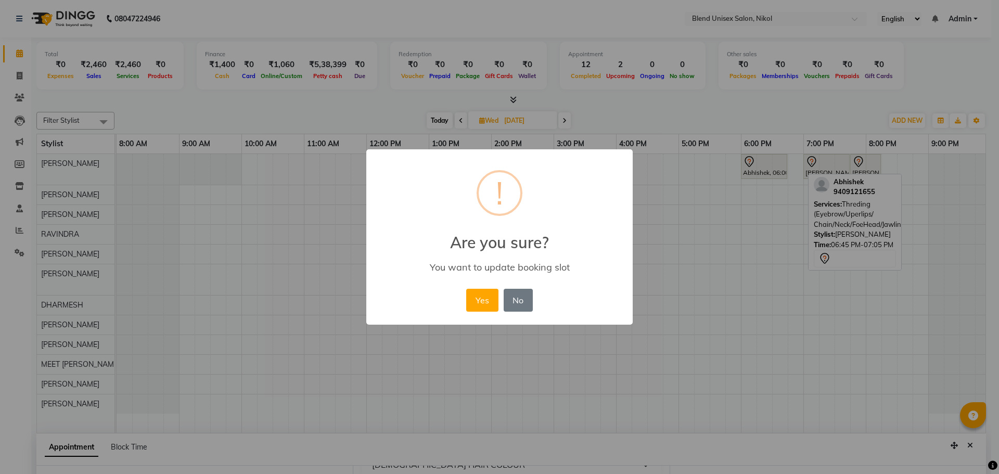
drag, startPoint x: 384, startPoint y: 296, endPoint x: 377, endPoint y: 294, distance: 7.7
click at [378, 294] on div "× ! Are you sure? You want to update booking slot Yes No No" at bounding box center [499, 237] width 267 height 176
click at [520, 301] on button "No" at bounding box center [518, 300] width 29 height 23
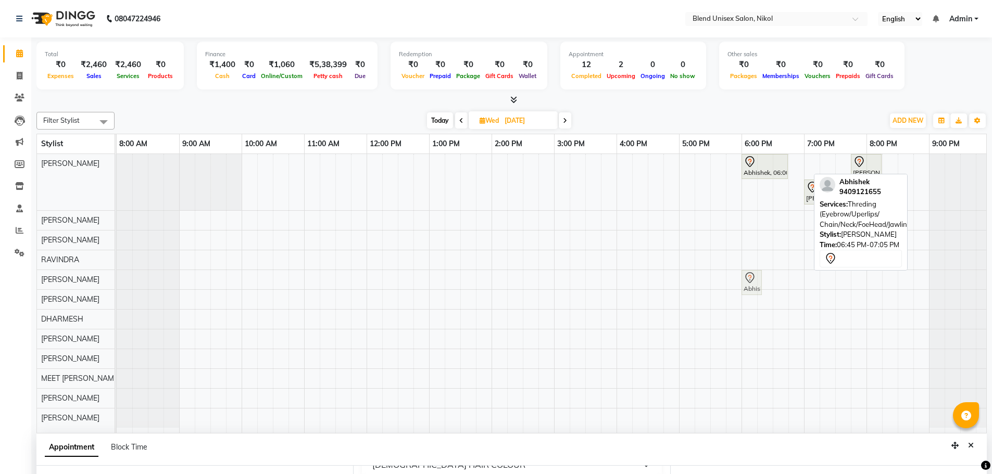
drag, startPoint x: 797, startPoint y: 166, endPoint x: 756, endPoint y: 287, distance: 127.6
click at [756, 287] on tbody "Abhishek, 06:00 PM-06:45 PM, Hair Cut [DEMOGRAPHIC_DATA] Abhishek, 06:45 PM-07:…" at bounding box center [554, 291] width 875 height 274
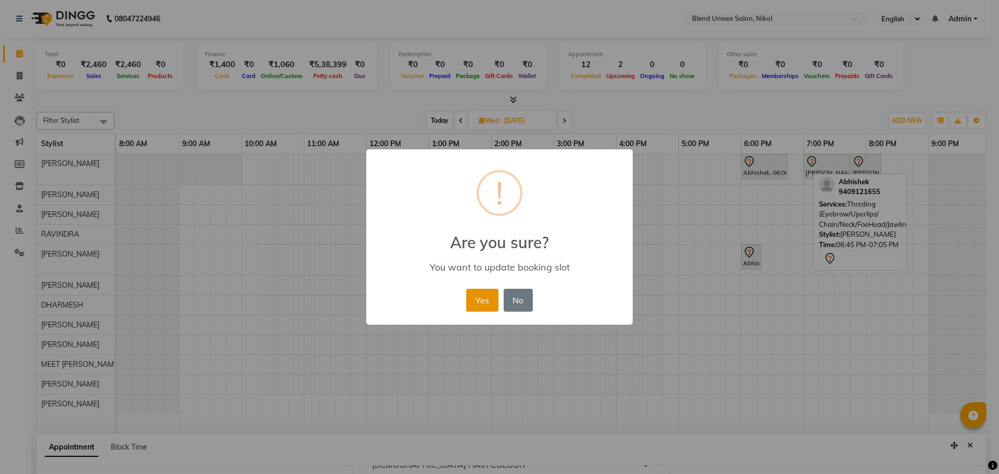
click at [484, 301] on button "Yes" at bounding box center [482, 300] width 32 height 23
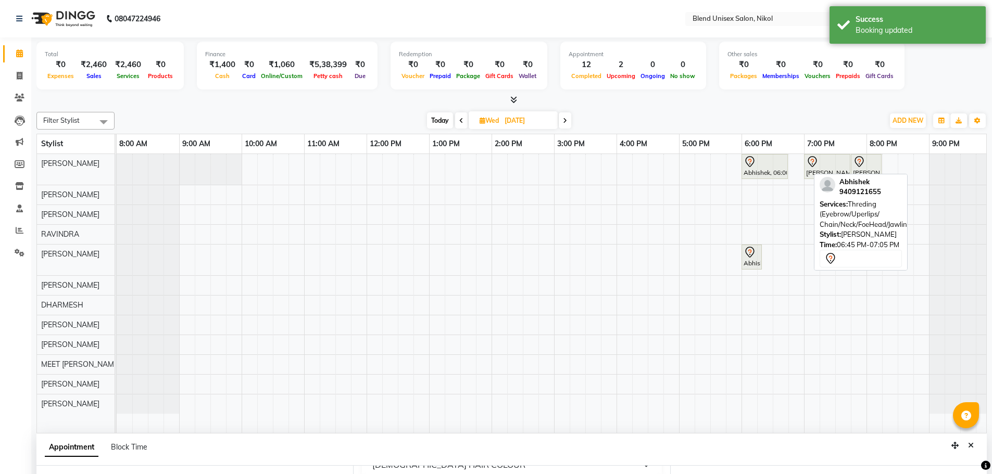
click at [989, 205] on div "Total ₹0 Expenses ₹2,460 Sales ₹2,460 Services ₹0 Products Finance ₹1,400 Cash …" at bounding box center [511, 353] width 960 height 633
click at [968, 85] on div "Total ₹0 Expenses ₹2,460 Sales ₹2,460 Services ₹0 Products Finance ₹1,400 Cash …" at bounding box center [511, 67] width 950 height 51
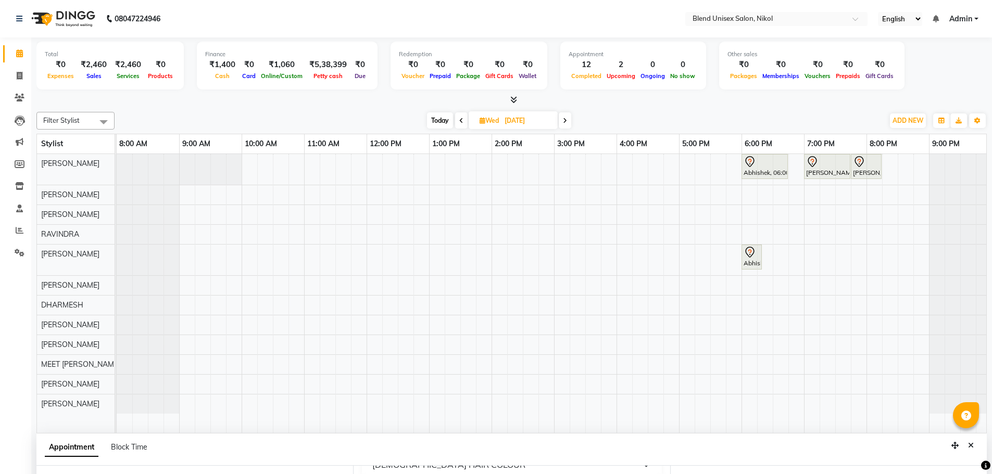
click at [438, 122] on span "Today" at bounding box center [440, 120] width 26 height 16
type input "02-09-2025"
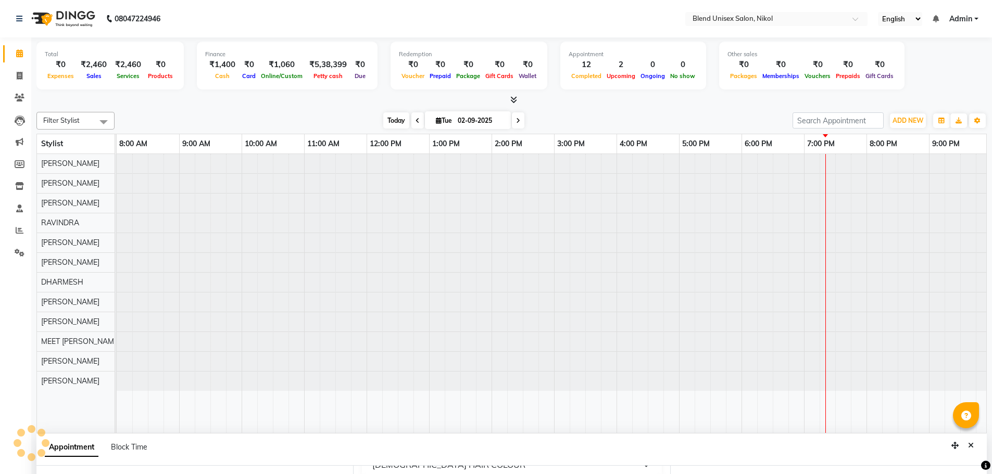
select select "1080"
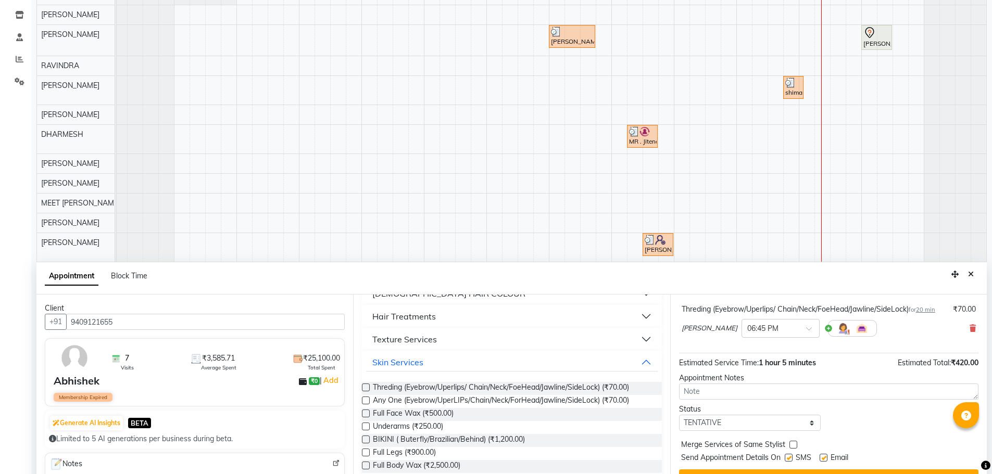
scroll to position [196, 0]
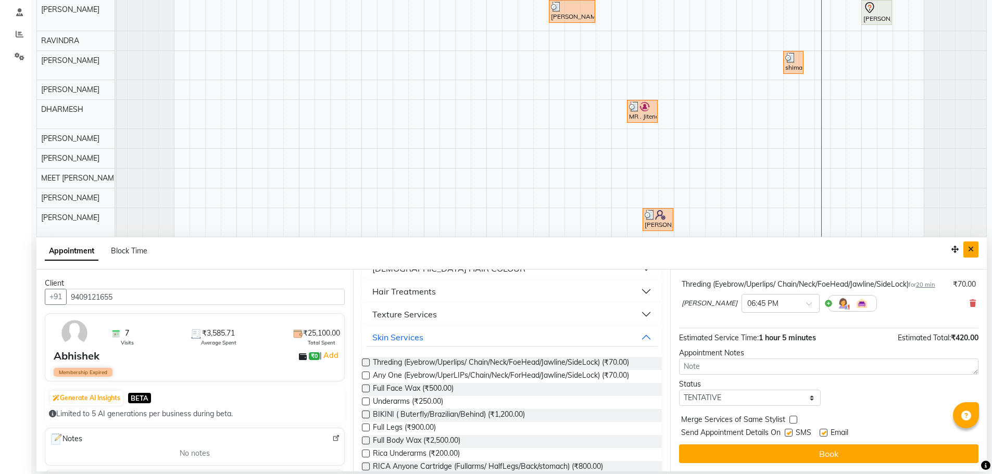
click at [972, 252] on icon "Close" at bounding box center [971, 249] width 6 height 7
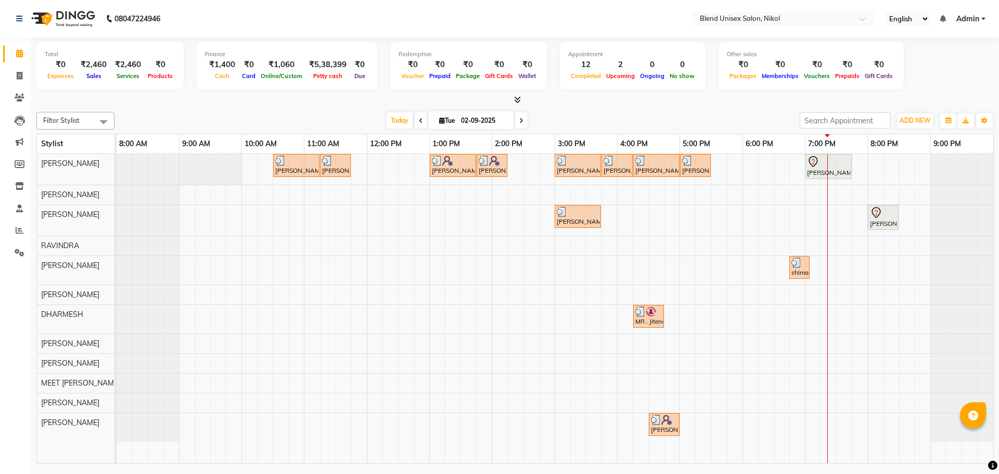
click at [520, 121] on icon at bounding box center [522, 121] width 4 height 6
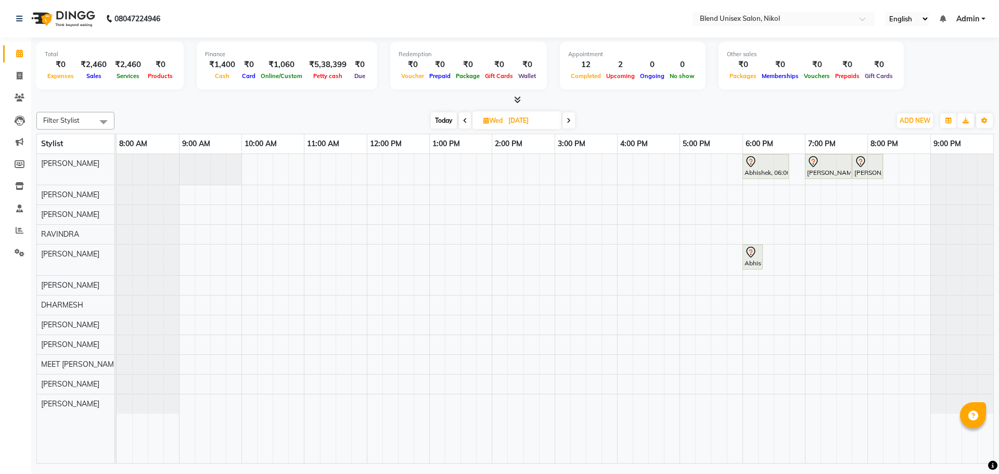
click at [461, 120] on span at bounding box center [465, 120] width 12 height 16
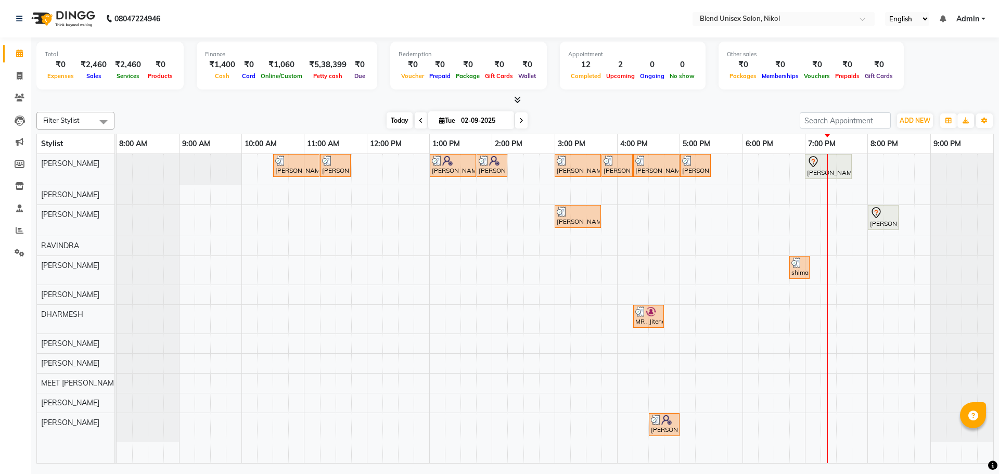
click at [399, 125] on span "Today" at bounding box center [400, 120] width 26 height 16
click at [523, 123] on span at bounding box center [521, 120] width 12 height 16
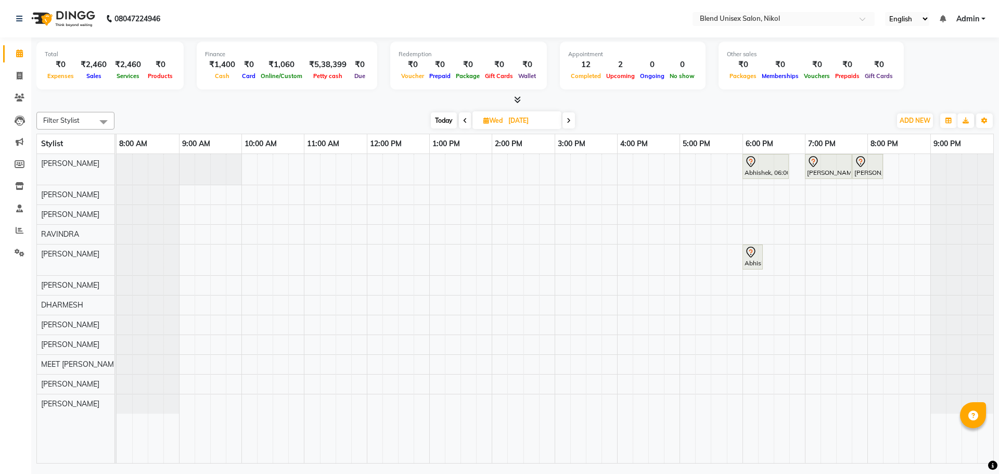
click at [451, 121] on span "Today" at bounding box center [444, 120] width 26 height 16
type input "02-09-2025"
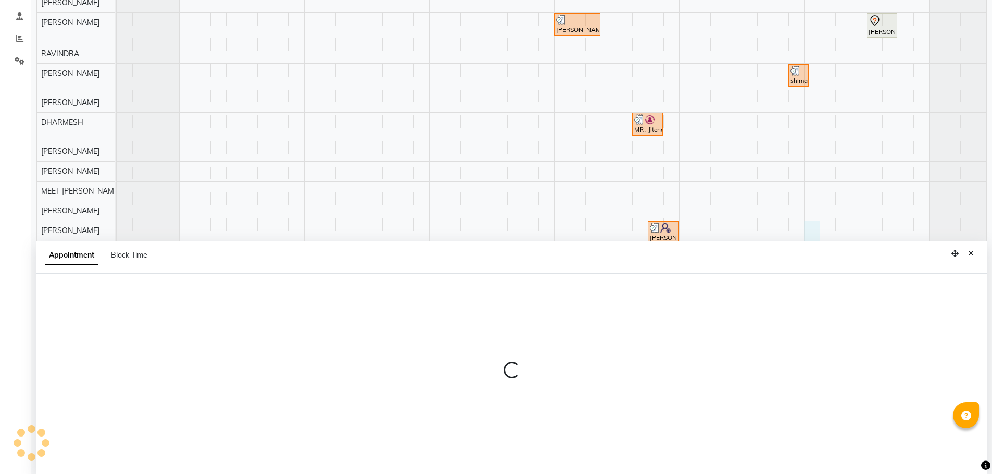
scroll to position [196, 0]
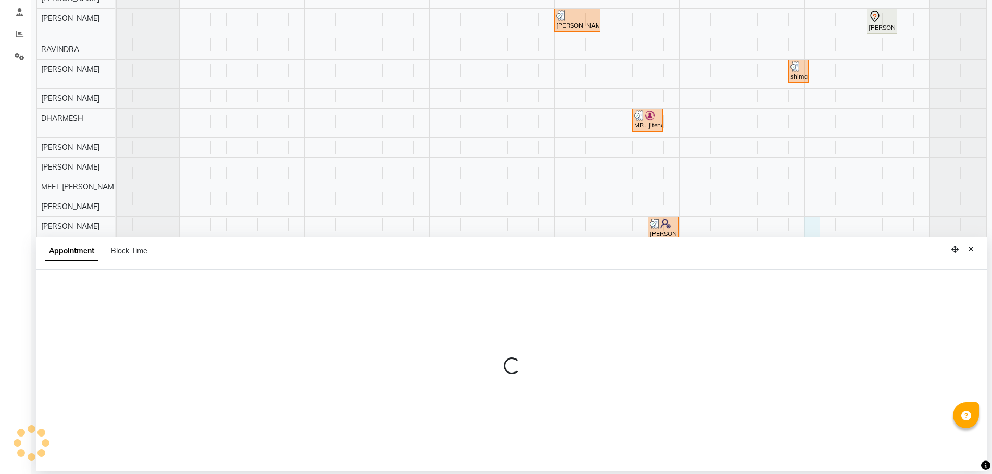
select select "90197"
select select "1140"
select select "tentative"
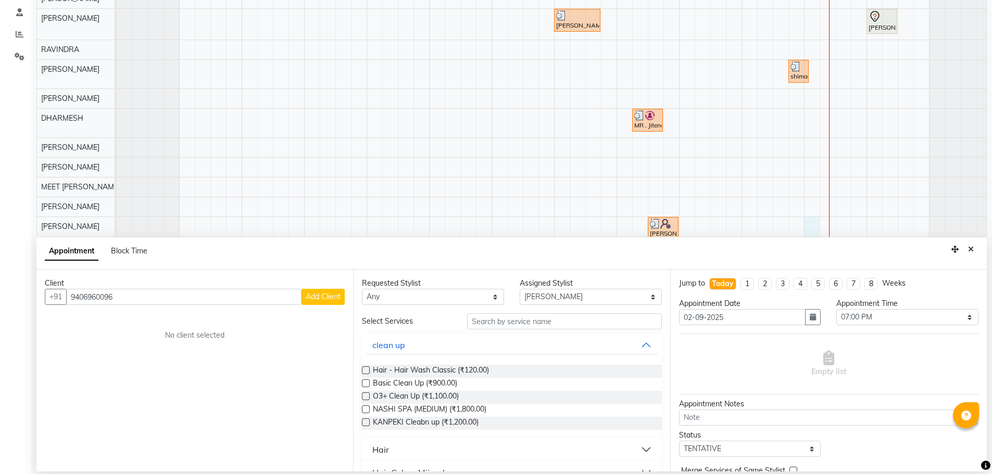
type input "9406960096"
click at [389, 448] on button "Hair" at bounding box center [511, 449] width 291 height 19
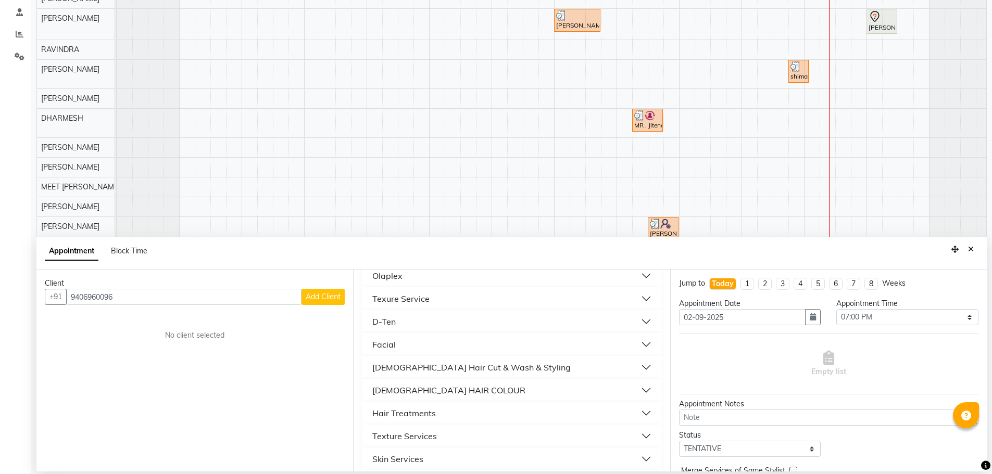
scroll to position [468, 0]
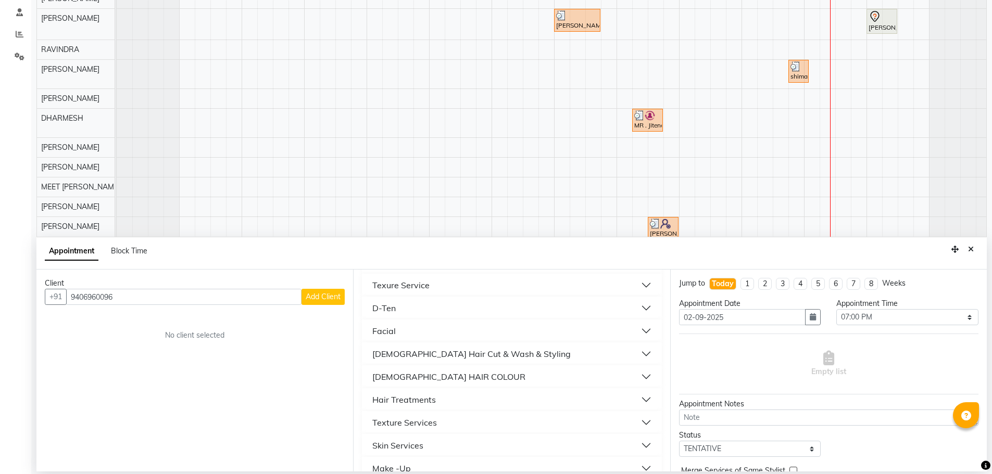
click at [429, 356] on div "[DEMOGRAPHIC_DATA] Hair Cut & Wash & Styling" at bounding box center [471, 354] width 198 height 12
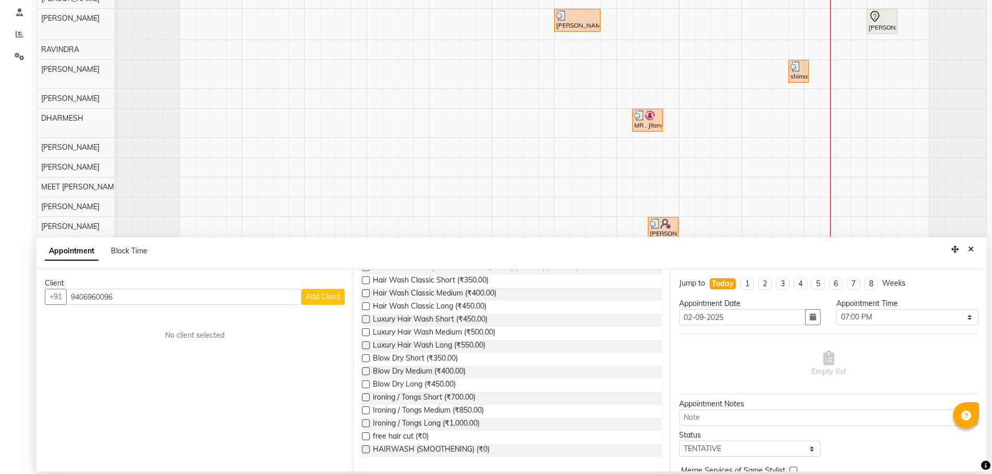
scroll to position [625, 0]
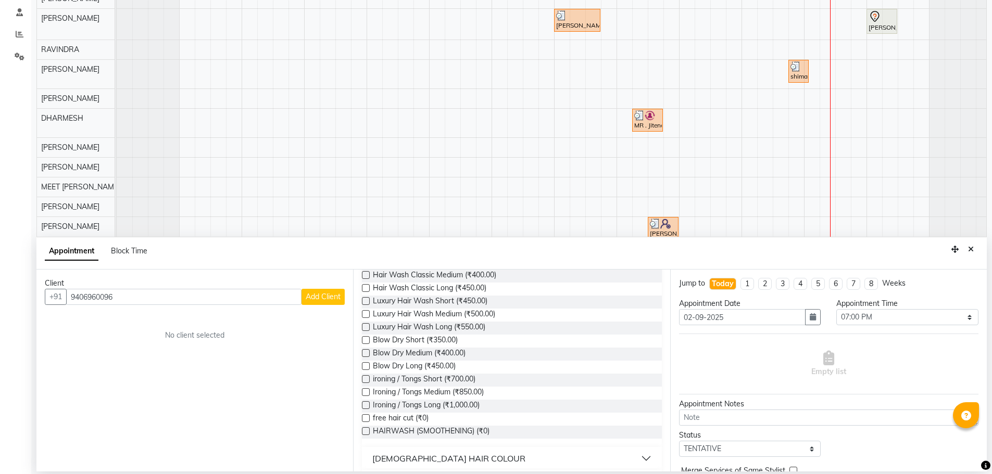
click at [368, 406] on label at bounding box center [366, 405] width 8 height 8
click at [368, 406] on input "checkbox" at bounding box center [365, 406] width 7 height 7
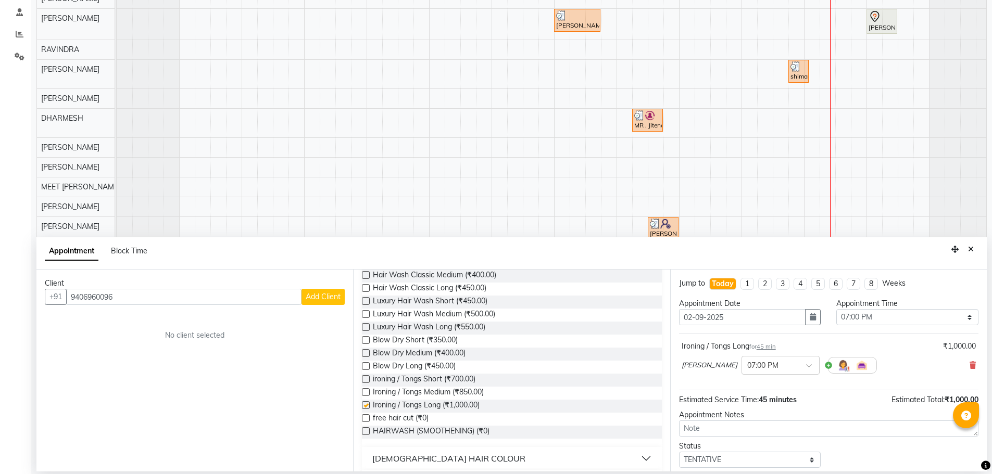
checkbox input "false"
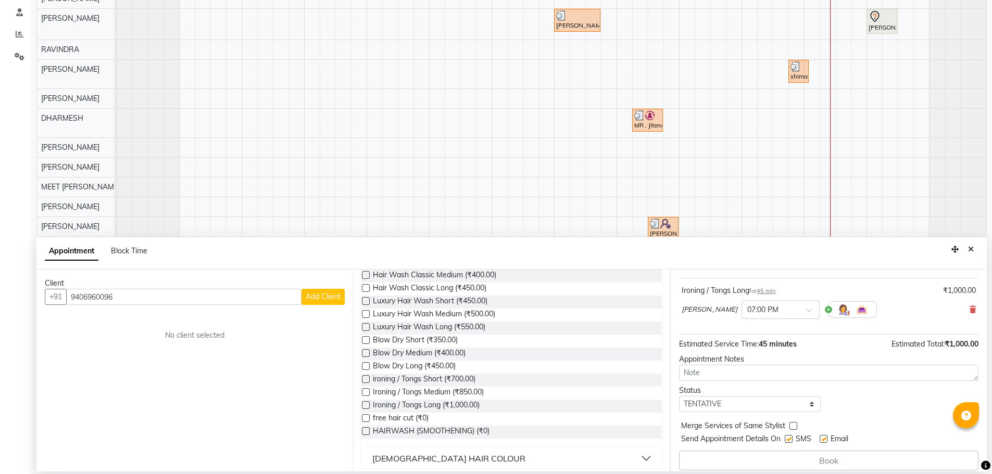
scroll to position [63, 0]
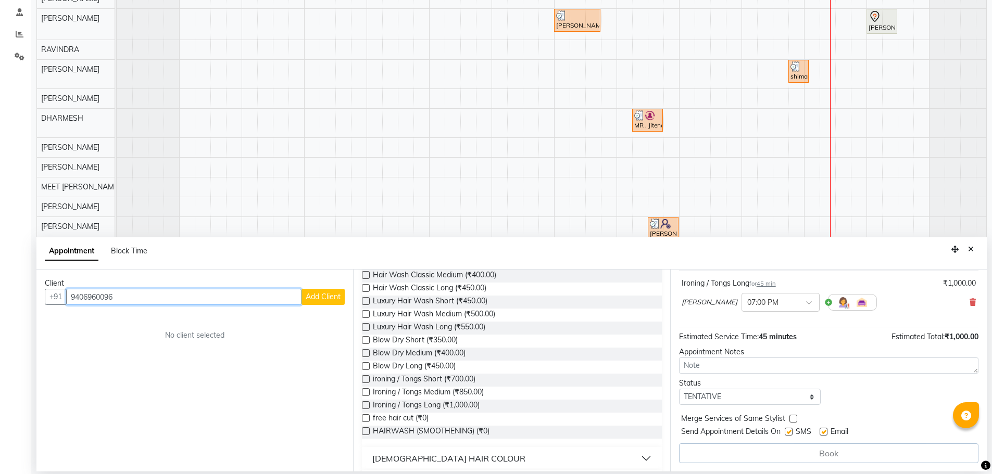
click at [118, 295] on input "9406960096" at bounding box center [183, 297] width 235 height 16
click at [112, 296] on input "9406960096" at bounding box center [183, 297] width 235 height 16
click at [321, 298] on span "Add Client" at bounding box center [323, 296] width 35 height 9
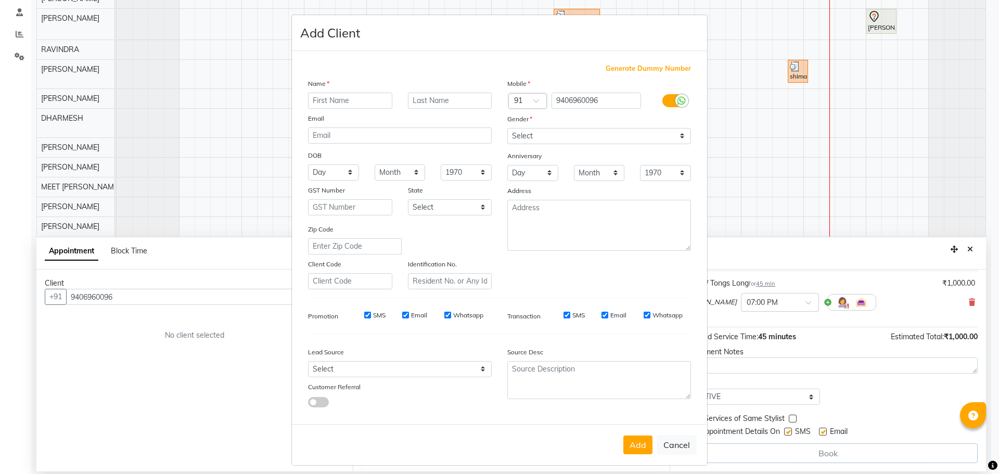
click at [309, 98] on input "text" at bounding box center [350, 101] width 84 height 16
type input "mam"
click at [676, 137] on select "Select [DEMOGRAPHIC_DATA] [DEMOGRAPHIC_DATA] Other Prefer Not To Say" at bounding box center [600, 136] width 184 height 16
select select "[DEMOGRAPHIC_DATA]"
click at [508, 128] on select "Select [DEMOGRAPHIC_DATA] [DEMOGRAPHIC_DATA] Other Prefer Not To Say" at bounding box center [600, 136] width 184 height 16
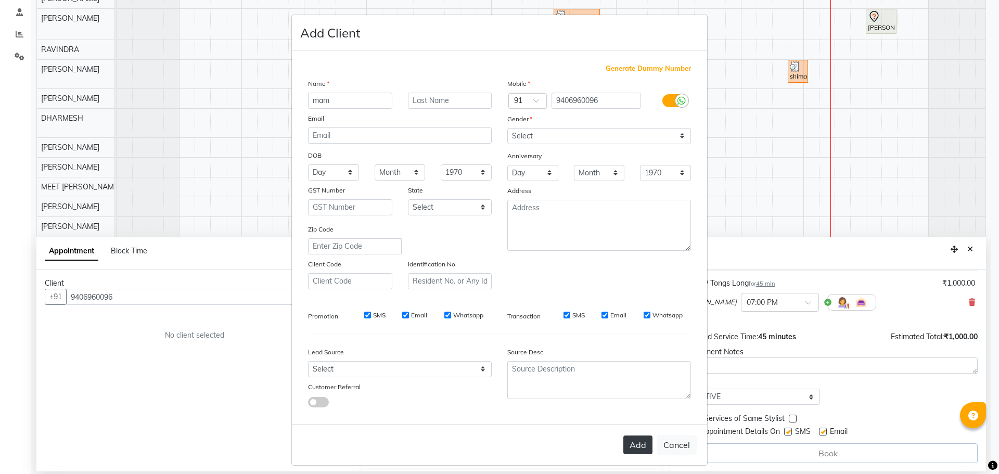
click at [637, 446] on button "Add" at bounding box center [638, 445] width 29 height 19
select select
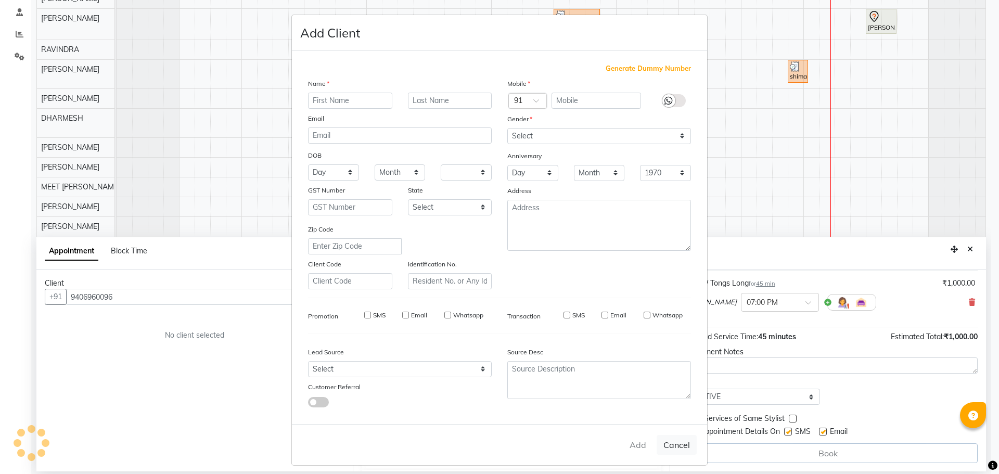
select select
checkbox input "false"
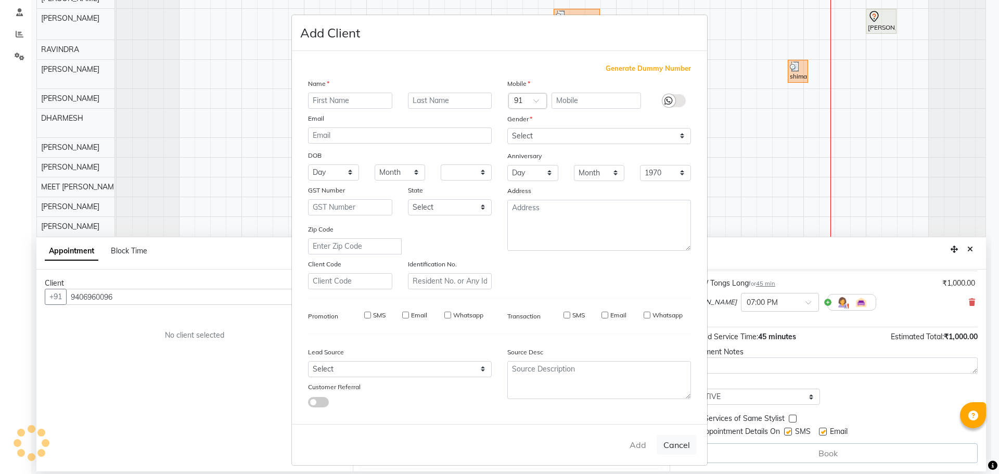
checkbox input "false"
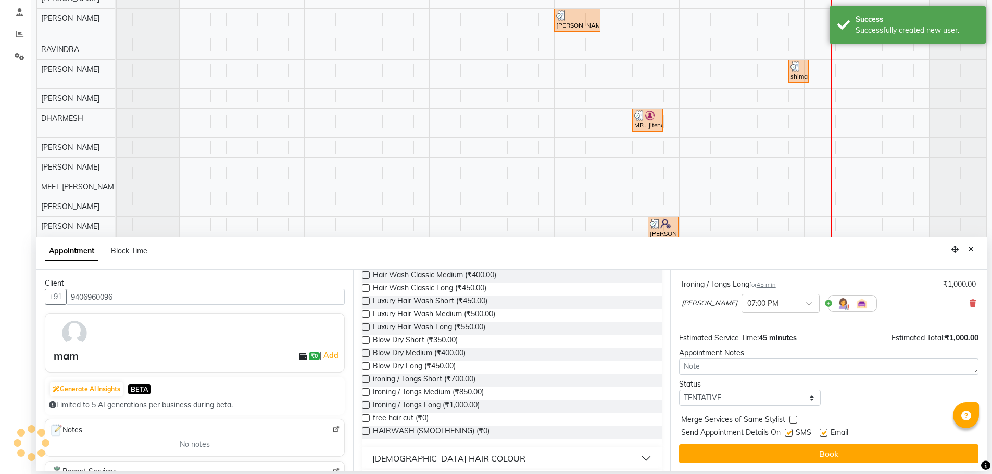
scroll to position [62, 0]
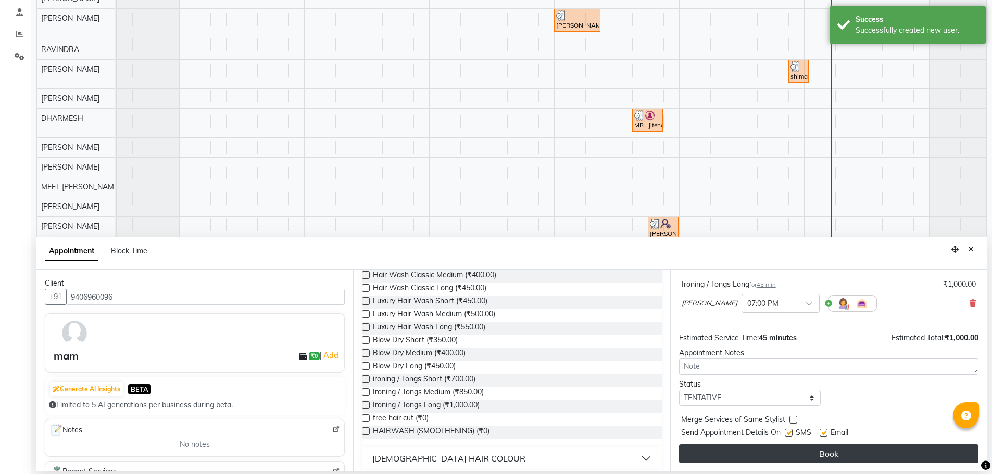
click at [774, 461] on button "Book" at bounding box center [828, 454] width 299 height 19
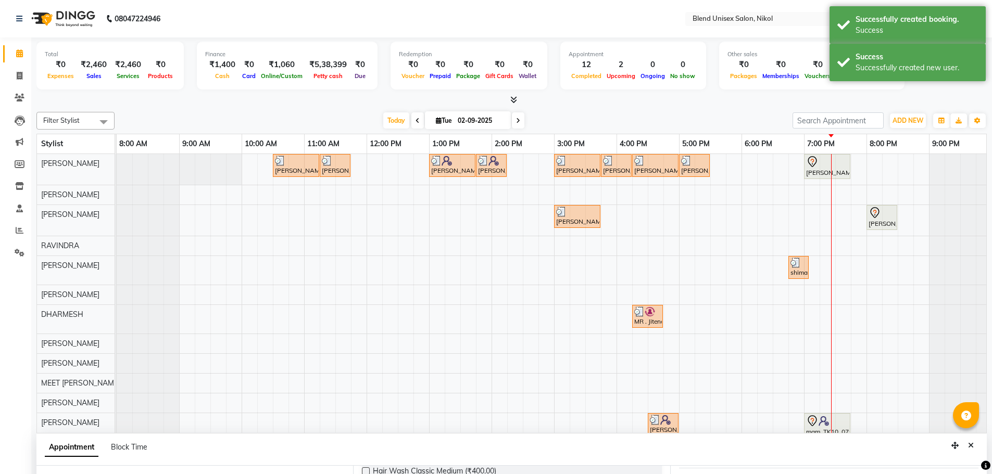
scroll to position [19, 0]
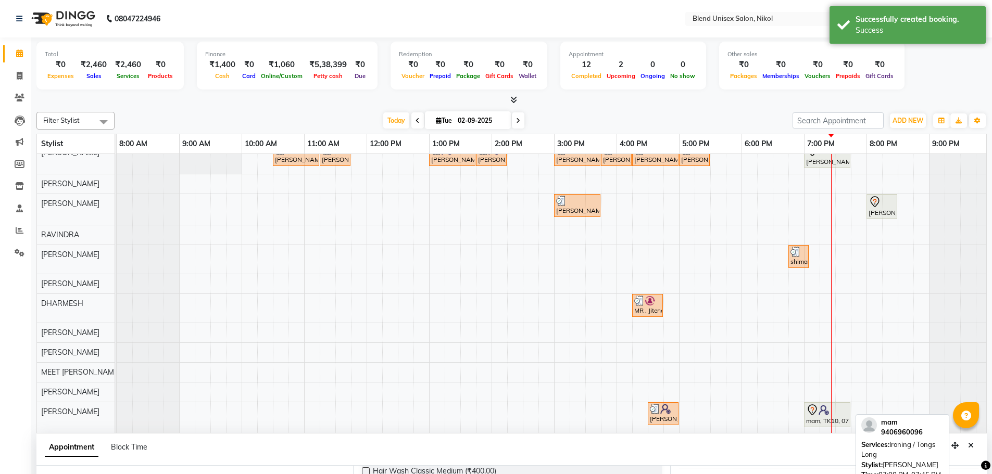
click at [817, 412] on div "mam, TK10, 07:00 PM-07:45 PM, Ironing / Tongs Long" at bounding box center [827, 415] width 44 height 22
click at [813, 407] on icon at bounding box center [813, 409] width 4 height 4
select select "7"
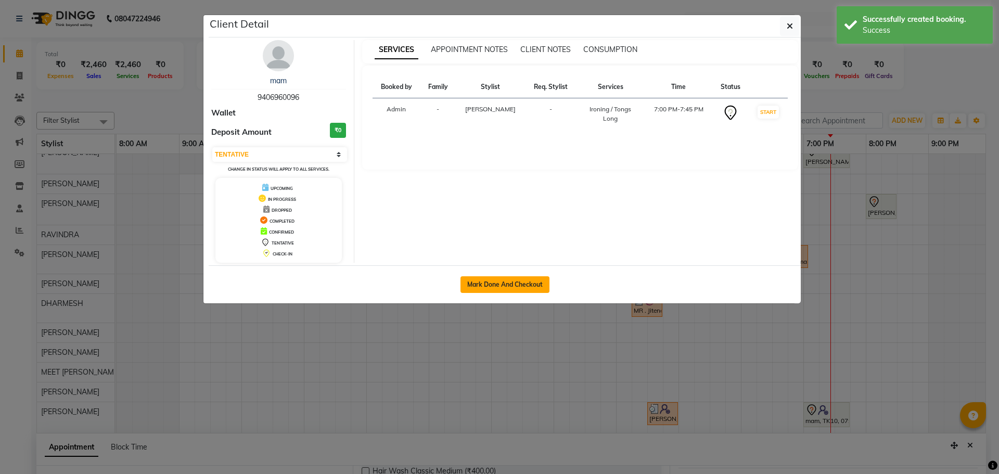
click at [525, 279] on button "Mark Done And Checkout" at bounding box center [505, 284] width 89 height 17
select select "service"
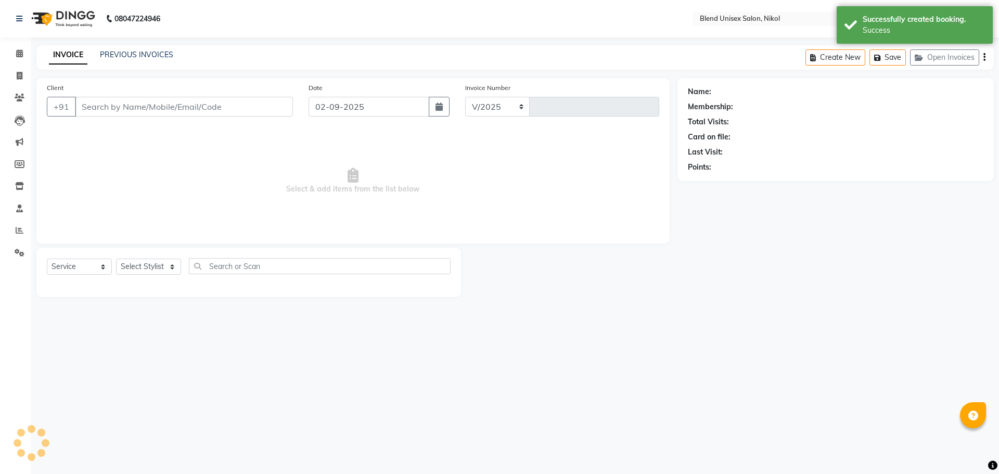
select select "6213"
type input "2296"
type input "9406960096"
select select "90197"
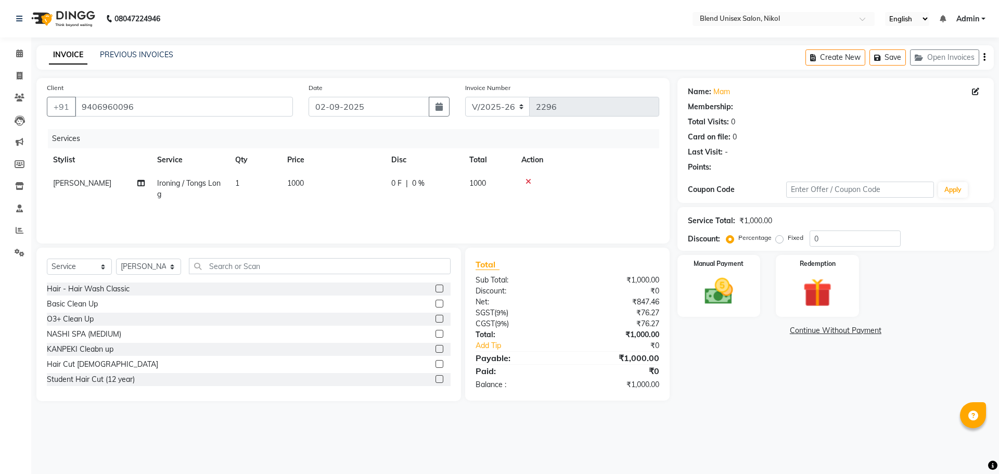
select select "1: Object"
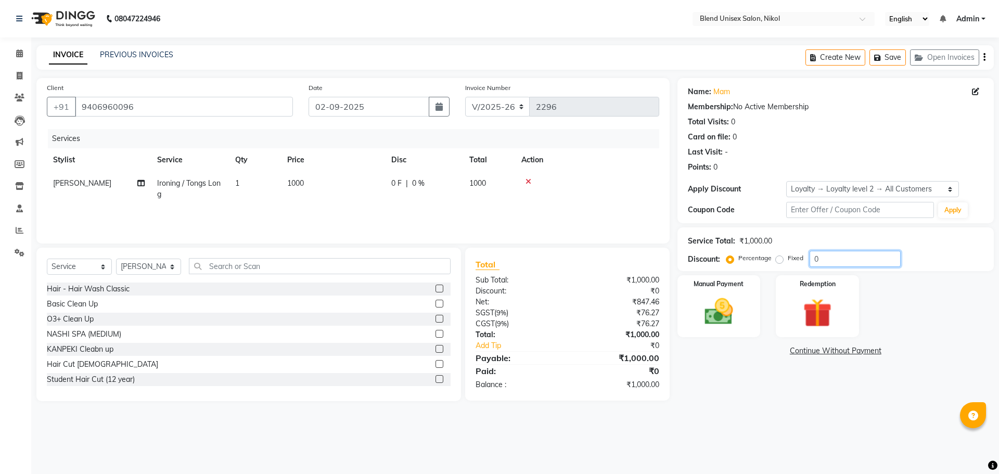
click at [813, 259] on input "0" at bounding box center [855, 259] width 91 height 16
type input "20"
click at [719, 312] on img at bounding box center [719, 312] width 48 height 34
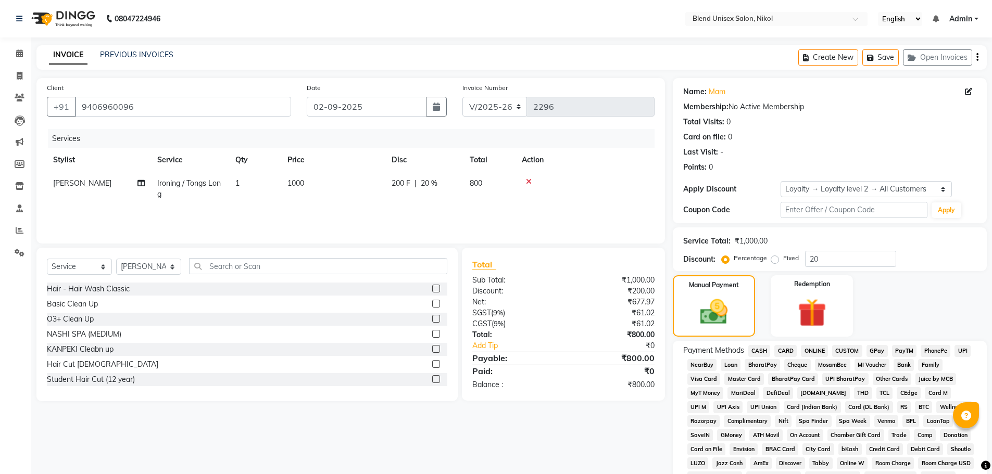
click at [818, 349] on span "ONLINE" at bounding box center [814, 351] width 27 height 12
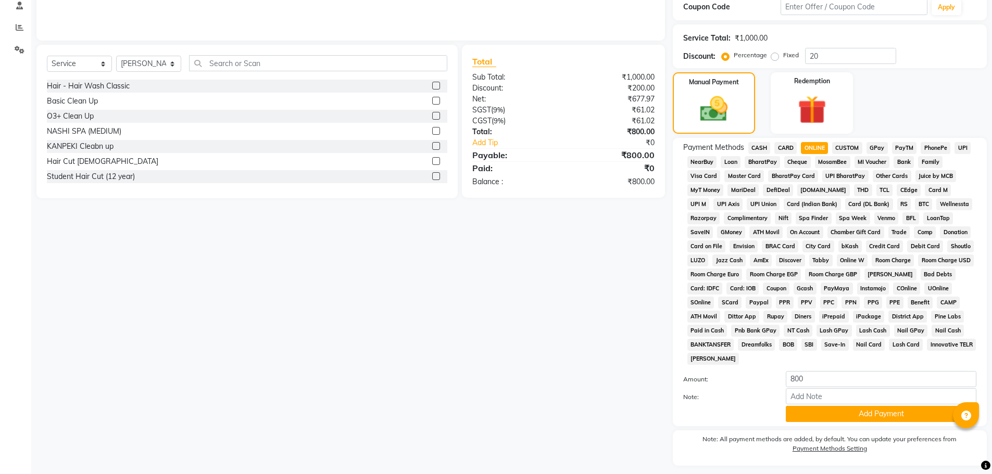
scroll to position [208, 0]
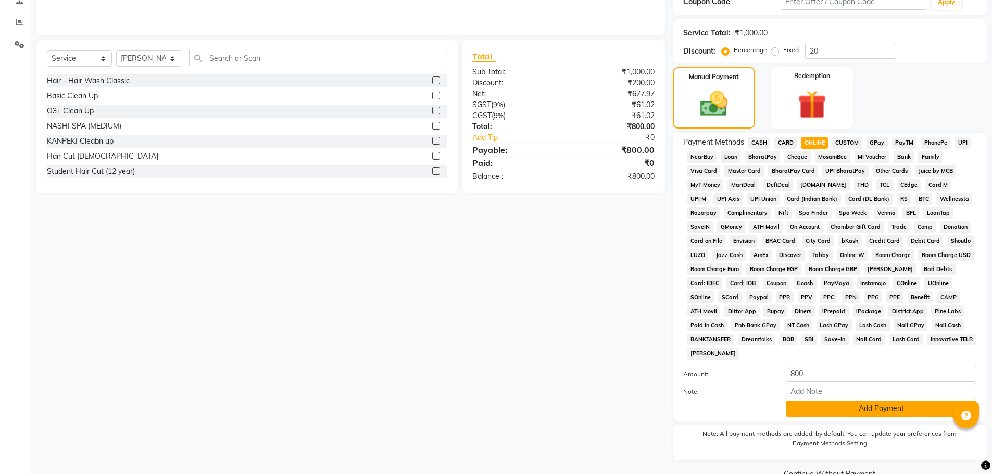
click at [854, 404] on button "Add Payment" at bounding box center [881, 409] width 191 height 16
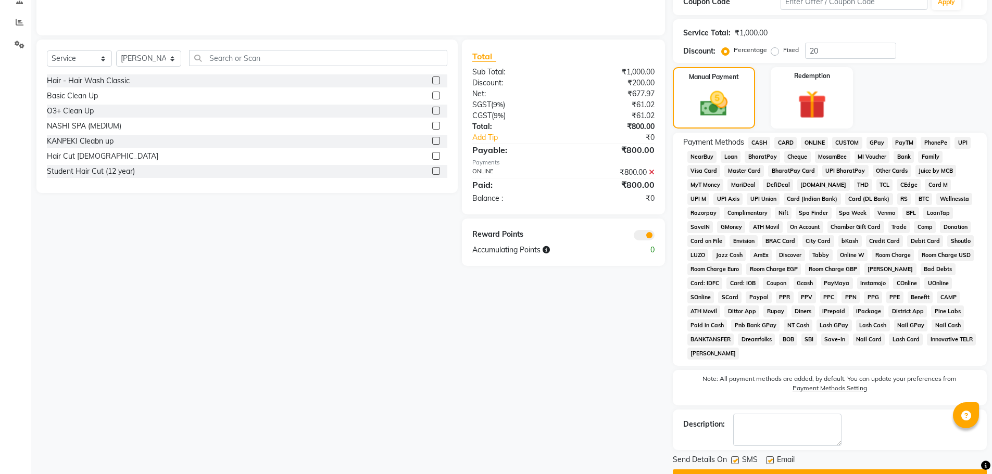
scroll to position [235, 0]
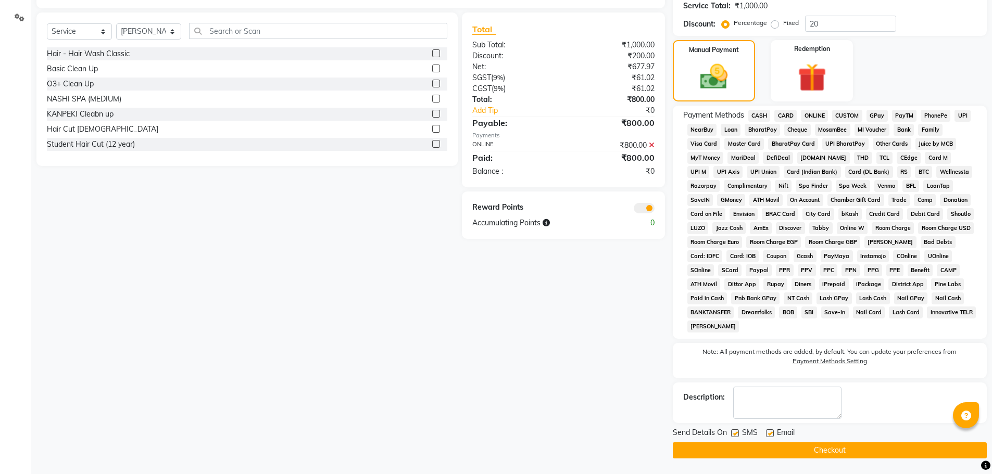
click at [862, 447] on button "Checkout" at bounding box center [830, 450] width 314 height 16
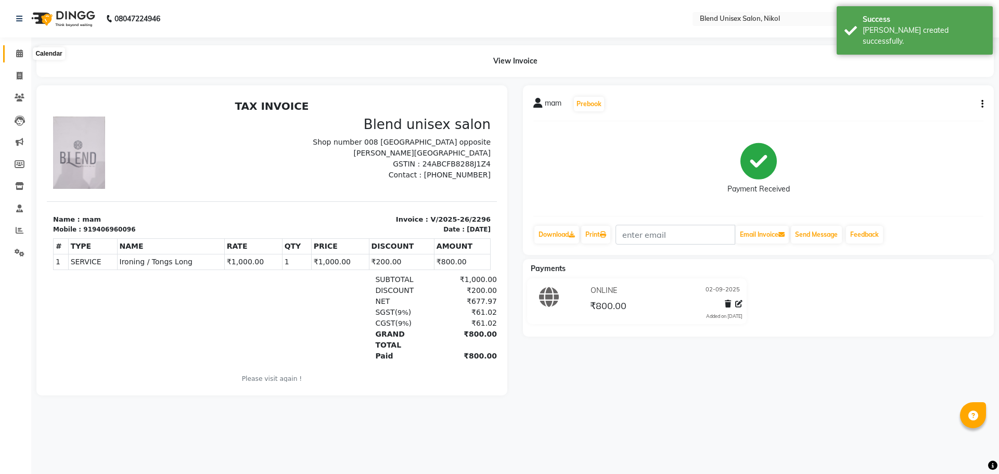
click at [19, 53] on icon at bounding box center [19, 53] width 7 height 8
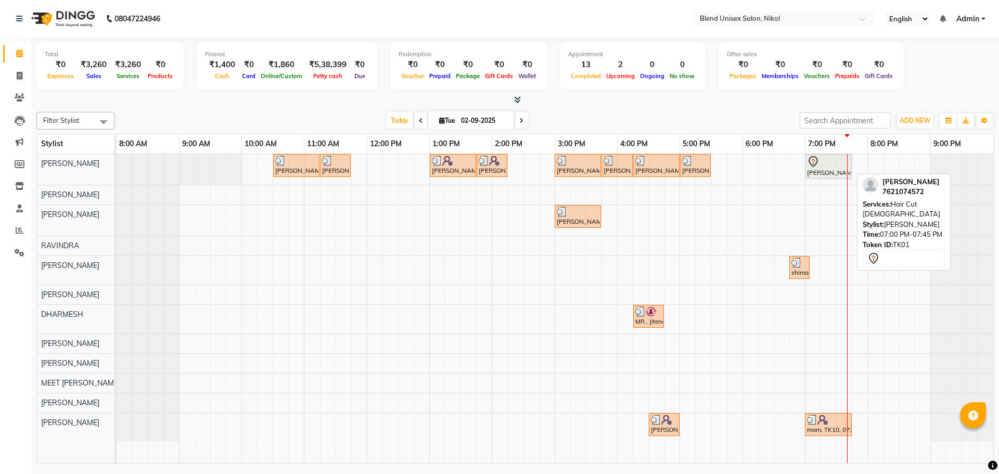
click at [810, 168] on div "[PERSON_NAME], TK01, 07:00 PM-07:45 PM, Hair Cut [DEMOGRAPHIC_DATA]" at bounding box center [828, 167] width 45 height 22
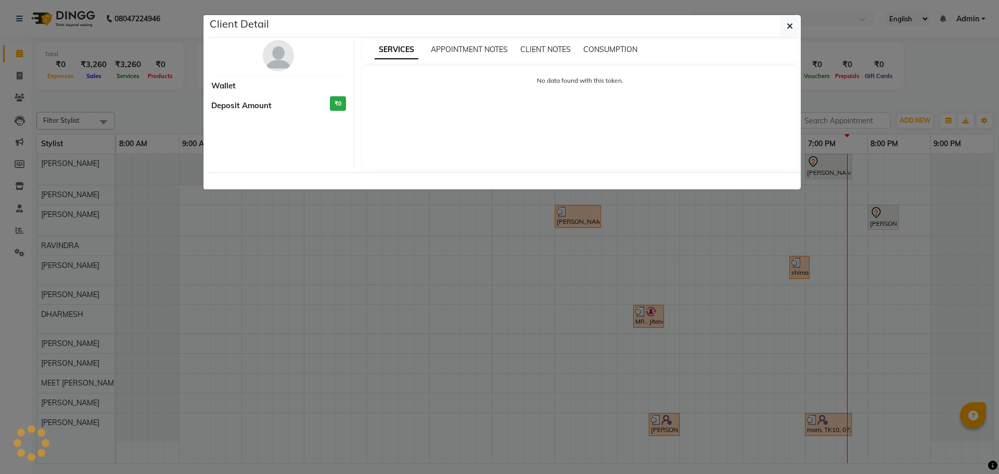
select select "7"
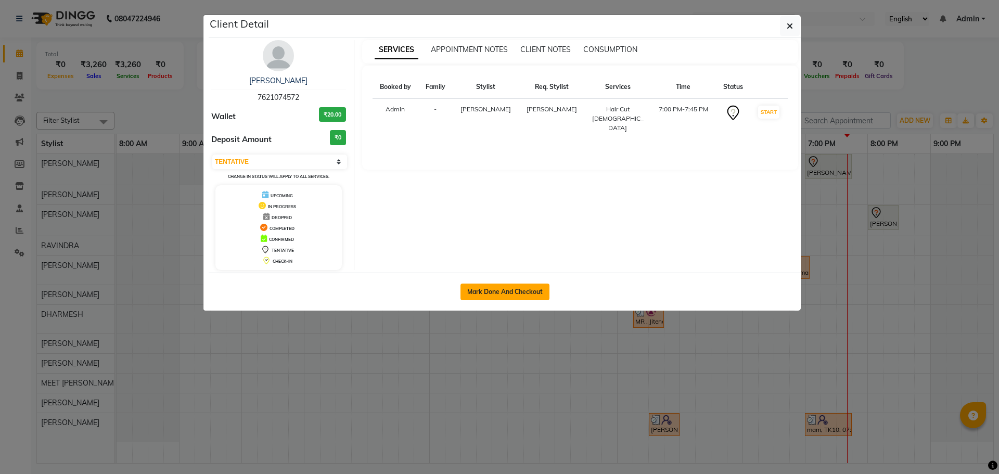
click at [498, 295] on button "Mark Done And Checkout" at bounding box center [505, 292] width 89 height 17
select select "service"
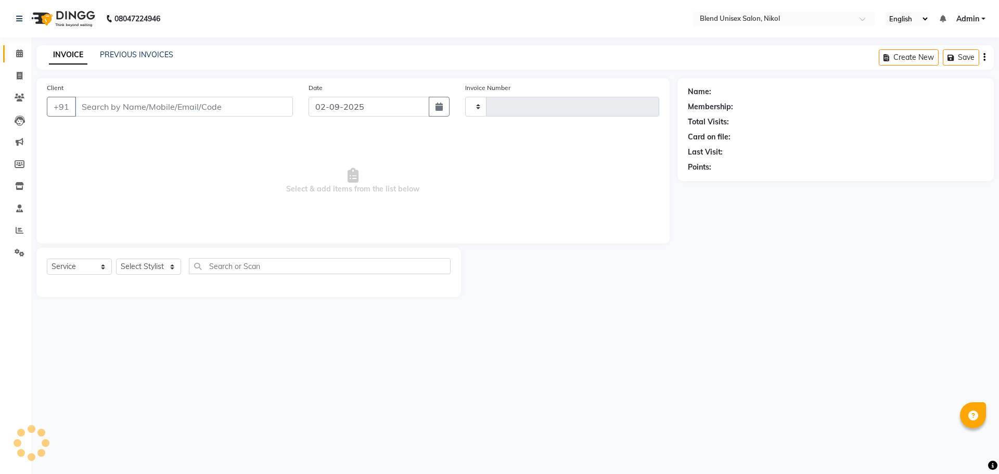
type input "2297"
select select "6213"
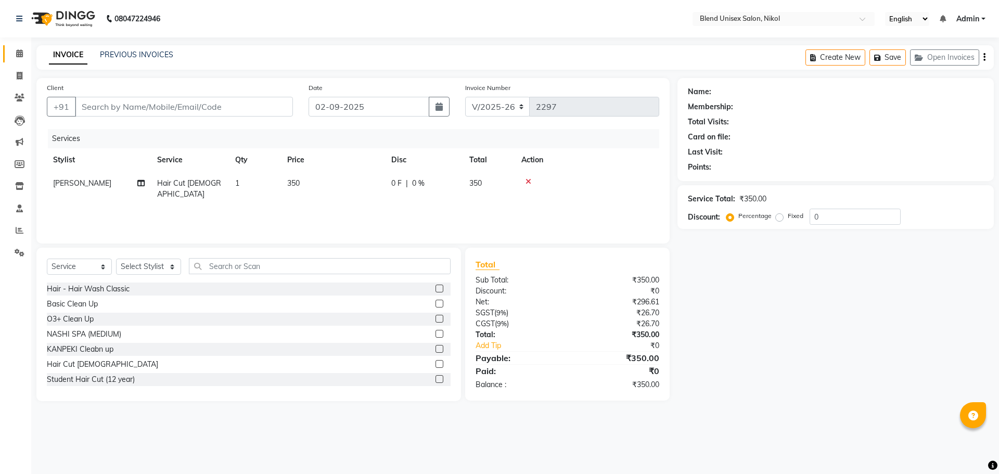
type input "7621074572"
select select "45624"
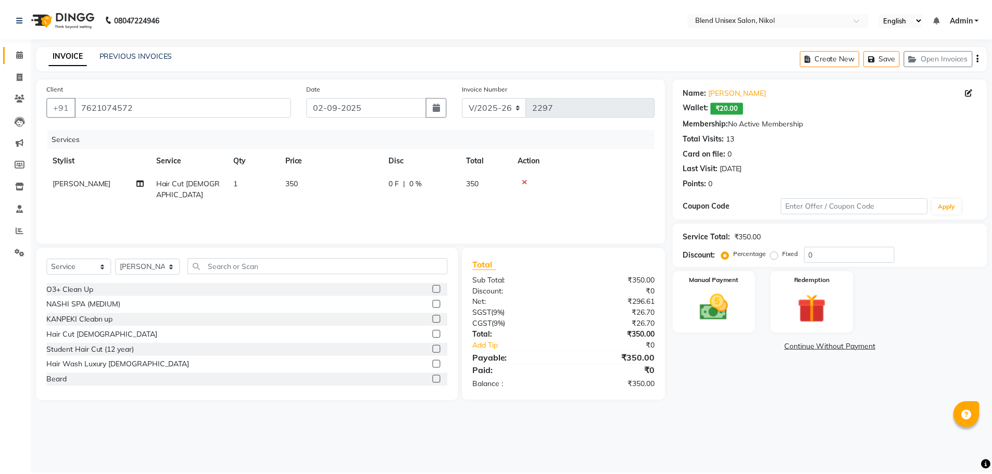
scroll to position [52, 0]
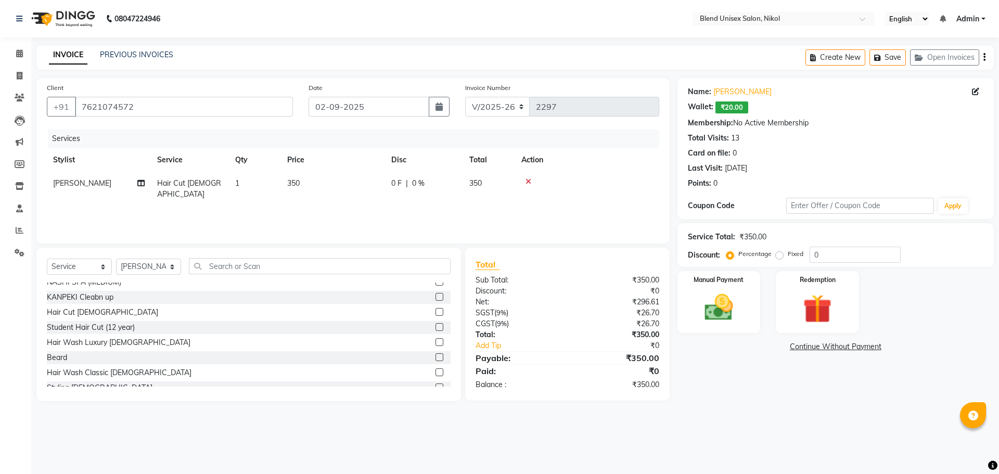
click at [436, 358] on label at bounding box center [440, 357] width 8 height 8
click at [436, 358] on input "checkbox" at bounding box center [439, 357] width 7 height 7
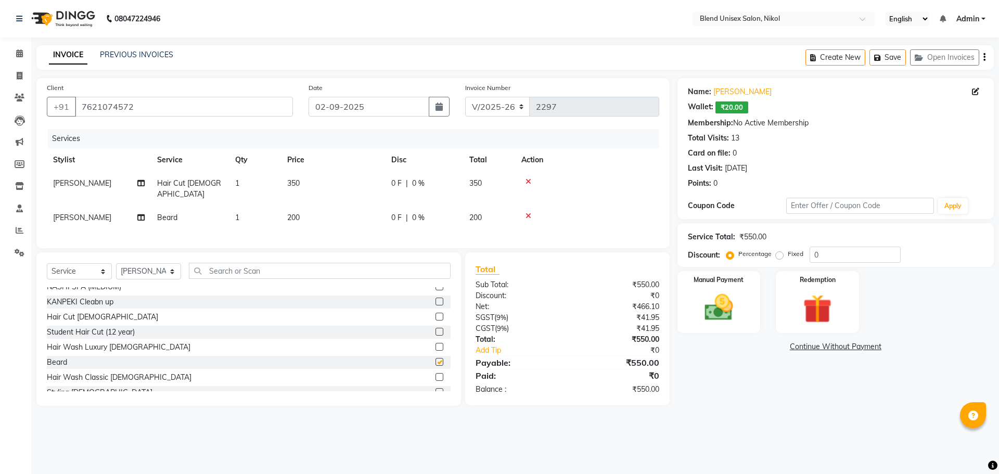
checkbox input "false"
click at [788, 256] on label "Fixed" at bounding box center [796, 253] width 16 height 9
click at [781, 256] on input "Fixed" at bounding box center [781, 253] width 7 height 7
radio input "true"
click at [817, 255] on input "0" at bounding box center [855, 255] width 91 height 16
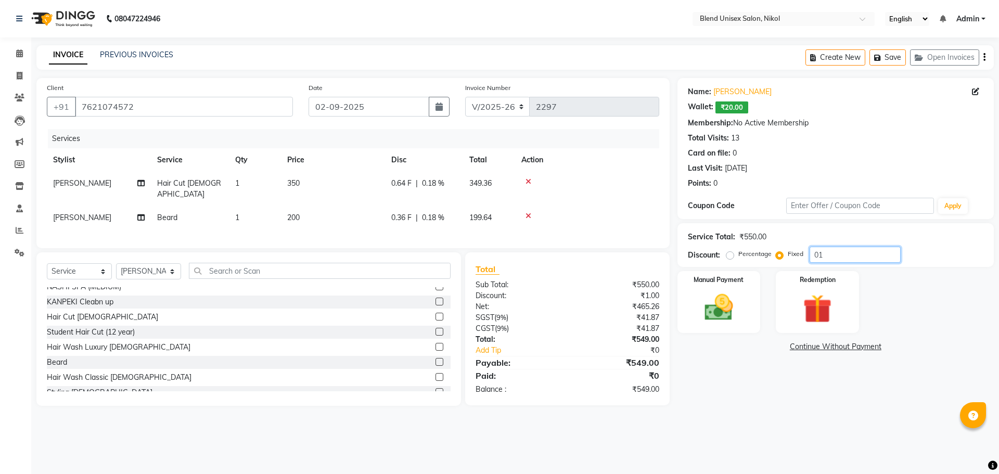
click at [814, 255] on input "01" at bounding box center [855, 255] width 91 height 16
drag, startPoint x: 823, startPoint y: 255, endPoint x: 814, endPoint y: 254, distance: 8.9
click at [814, 254] on input "01" at bounding box center [855, 255] width 91 height 16
click at [825, 250] on input "1000" at bounding box center [855, 255] width 91 height 16
type input "100"
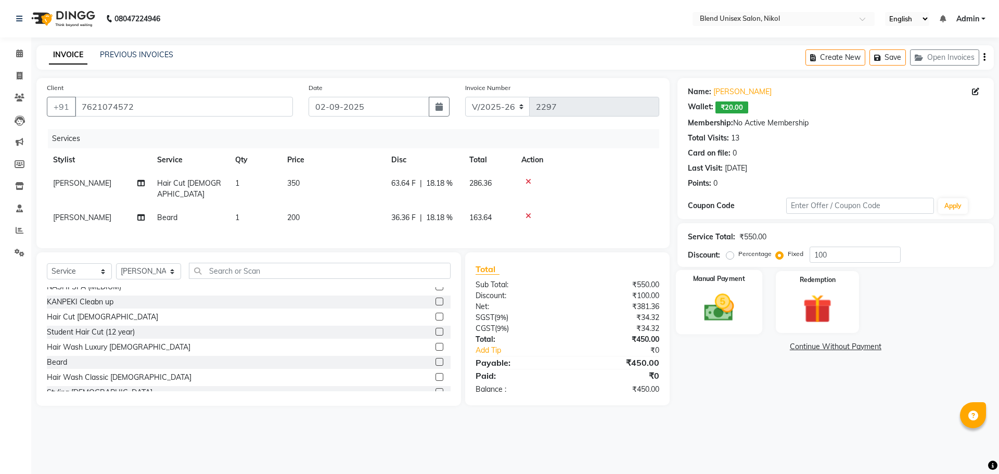
click at [727, 303] on img at bounding box center [719, 307] width 48 height 34
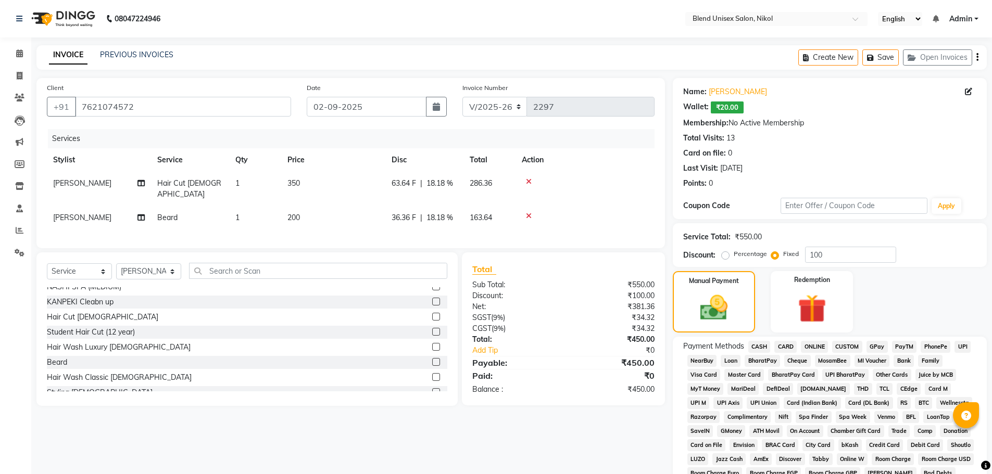
click at [814, 345] on span "ONLINE" at bounding box center [814, 347] width 27 height 12
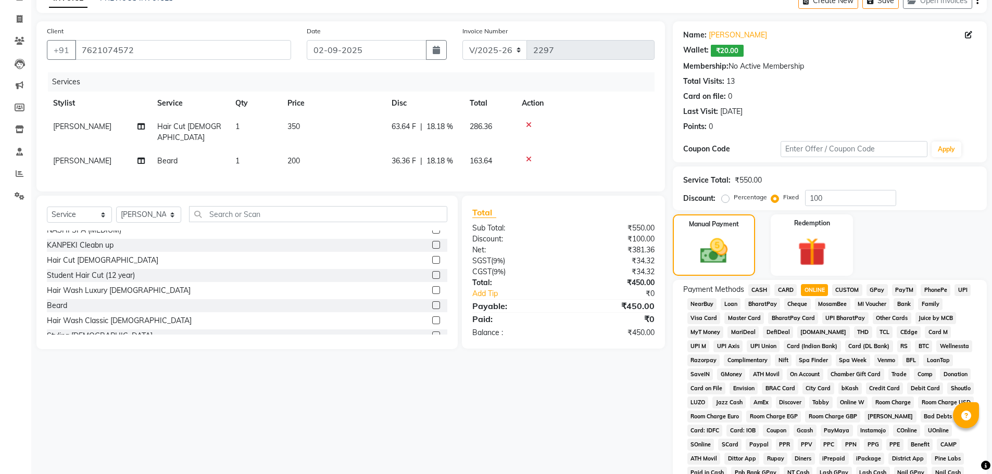
scroll to position [208, 0]
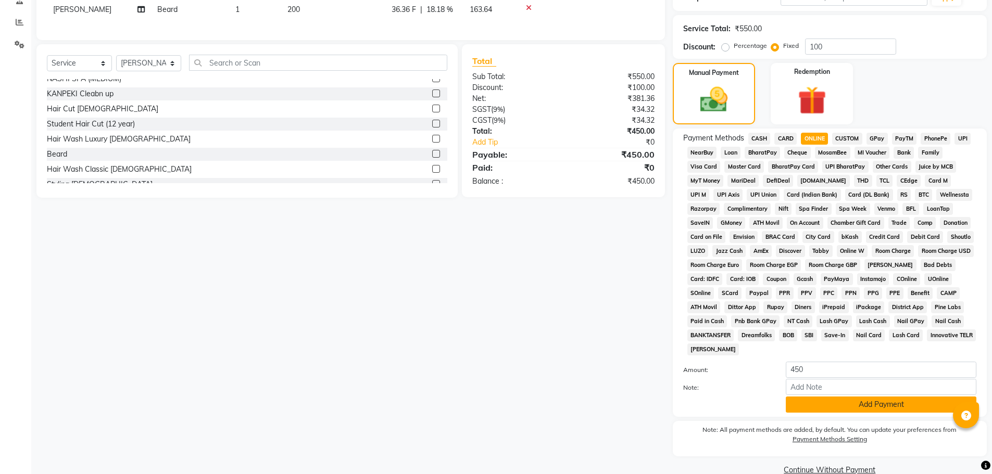
click at [821, 402] on button "Add Payment" at bounding box center [881, 405] width 191 height 16
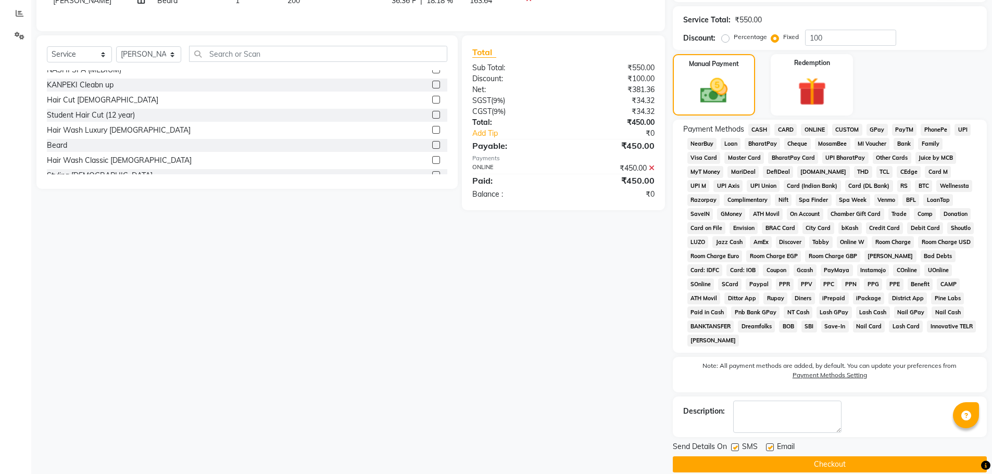
scroll to position [231, 0]
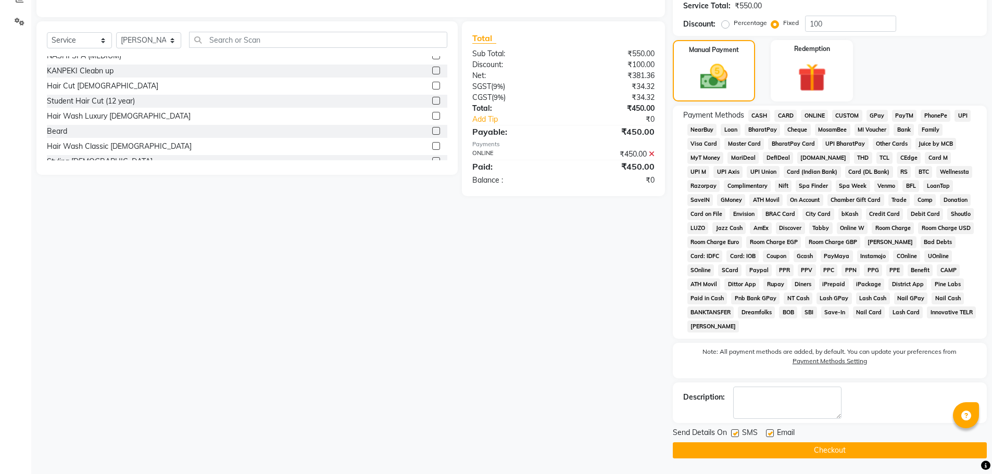
click at [825, 451] on button "Checkout" at bounding box center [830, 450] width 314 height 16
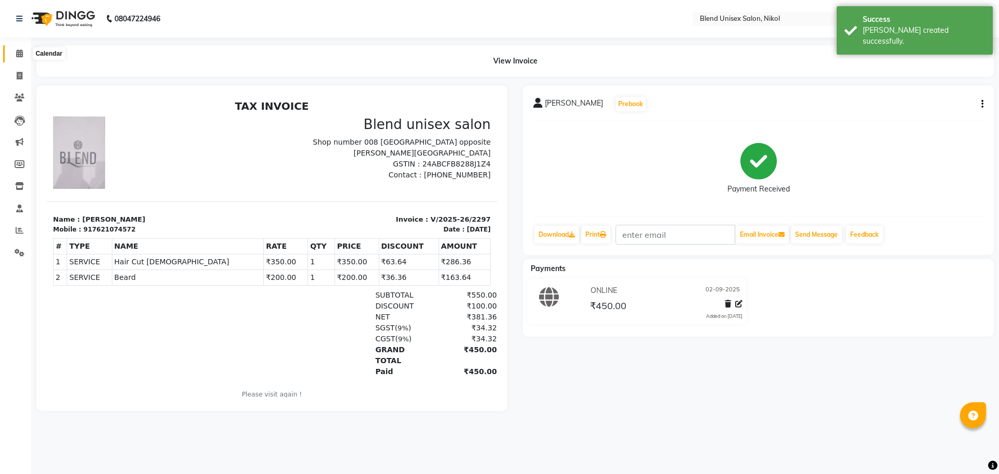
click at [19, 53] on icon at bounding box center [19, 53] width 7 height 8
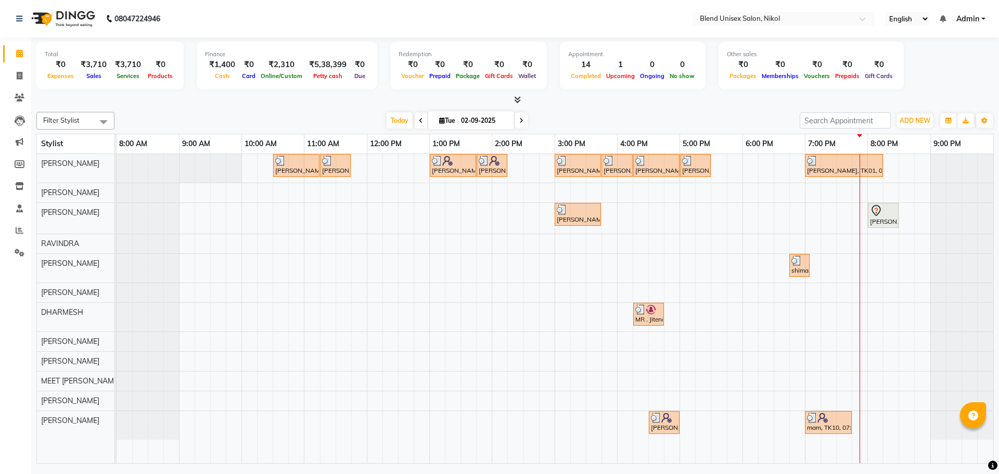
click at [938, 67] on div "Total ₹0 Expenses ₹3,710 Sales ₹3,710 Services ₹0 Products Finance ₹1,400 Cash …" at bounding box center [515, 67] width 958 height 51
click at [872, 217] on div "[PERSON_NAME], TK08, 08:00 PM-08:30 PM, [PERSON_NAME]" at bounding box center [883, 216] width 29 height 22
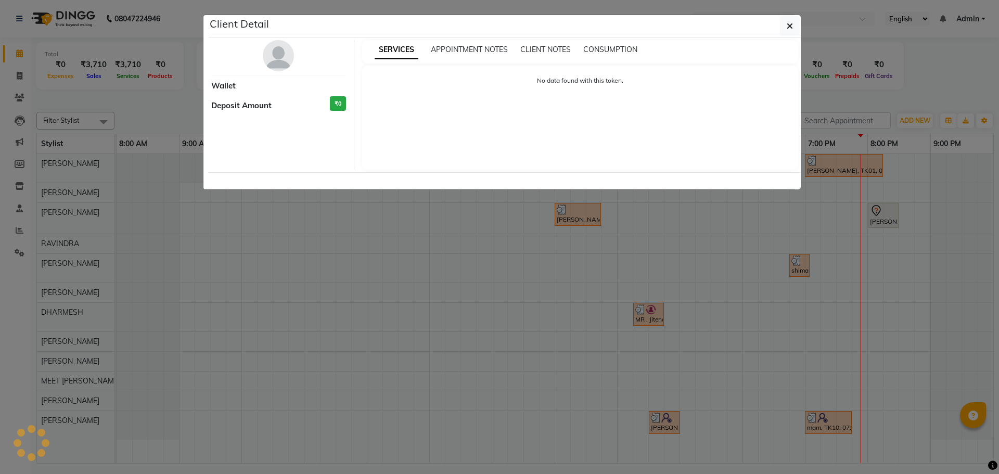
select select "7"
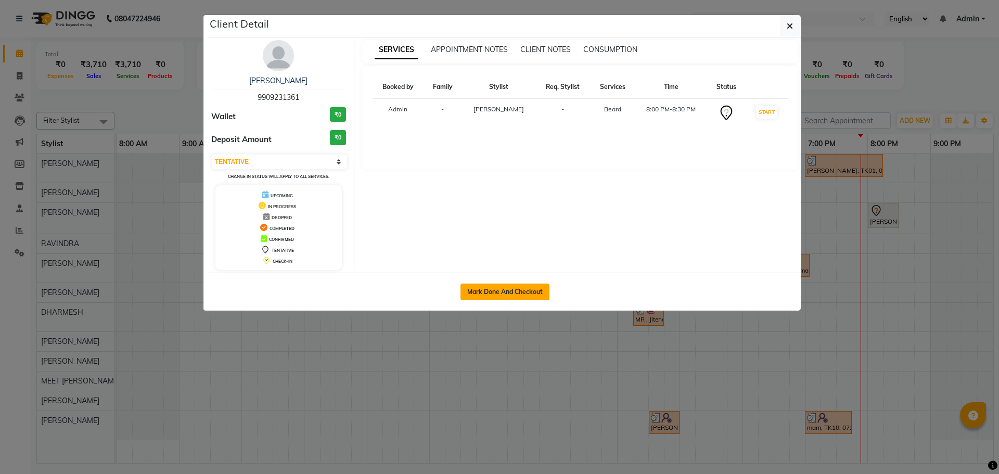
click at [527, 292] on button "Mark Done And Checkout" at bounding box center [505, 292] width 89 height 17
select select "service"
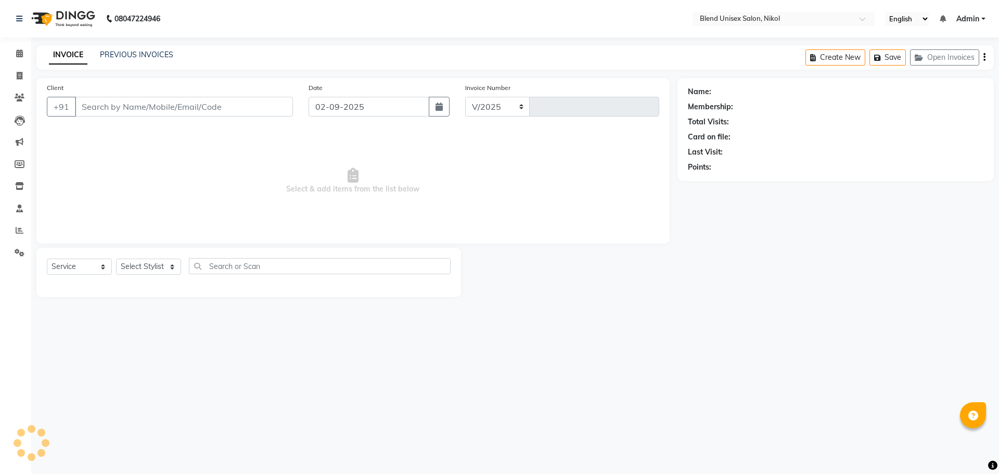
select select "6213"
type input "2298"
type input "9909231361"
select select "79552"
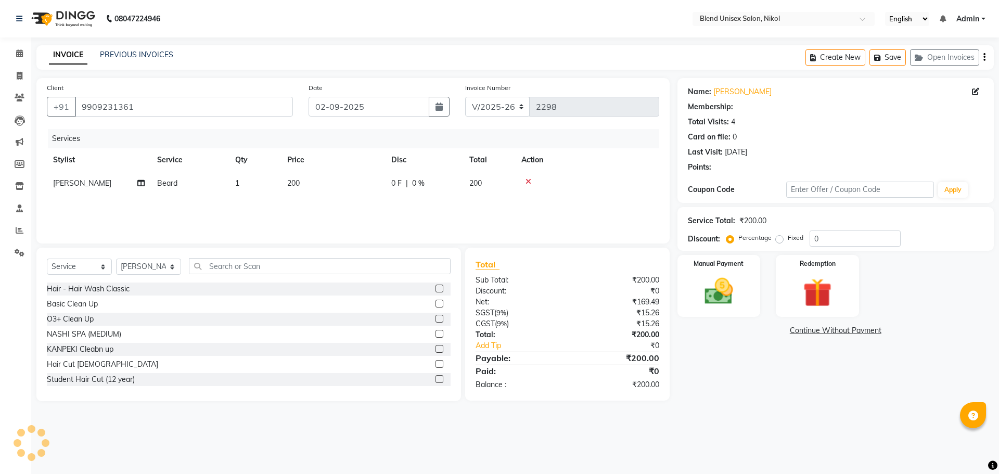
select select "1: Object"
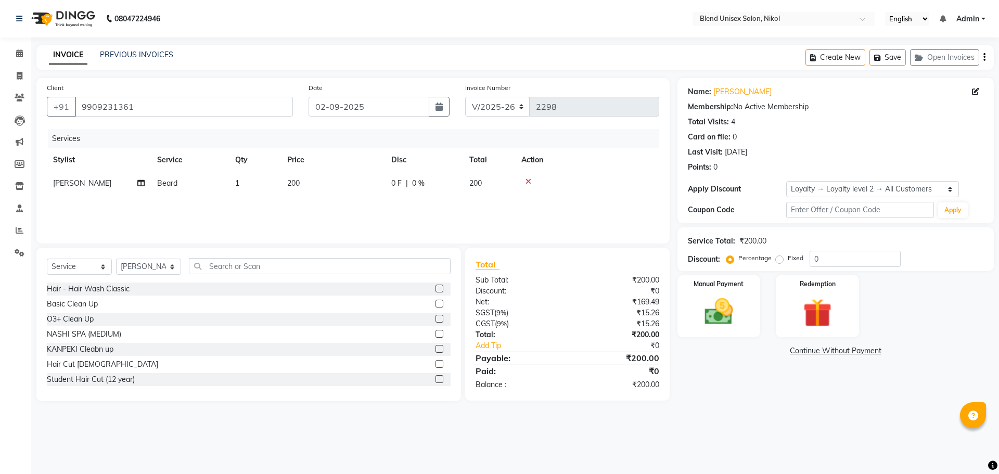
click at [788, 259] on label "Fixed" at bounding box center [796, 258] width 16 height 9
click at [779, 259] on input "Fixed" at bounding box center [781, 258] width 7 height 7
radio input "true"
click at [817, 260] on input "0" at bounding box center [855, 259] width 91 height 16
drag, startPoint x: 817, startPoint y: 260, endPoint x: 806, endPoint y: 256, distance: 11.5
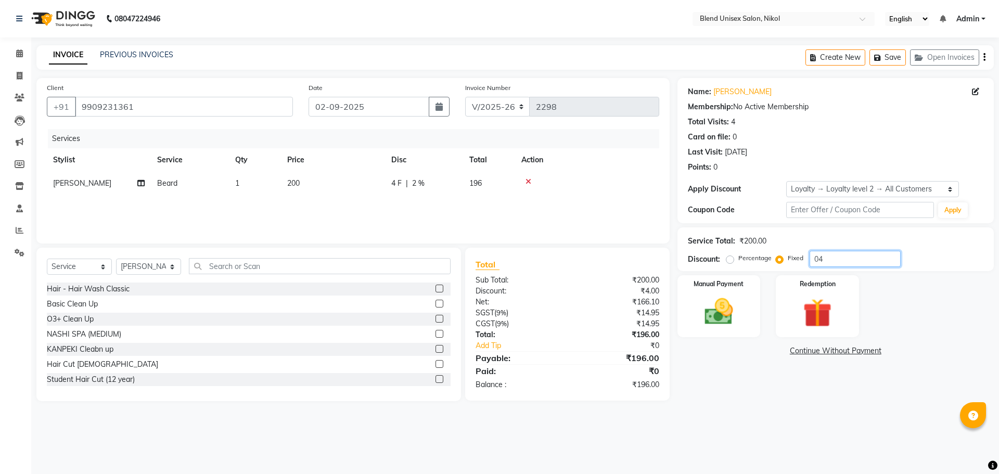
click at [806, 256] on div "Percentage Fixed 04" at bounding box center [815, 259] width 172 height 16
click at [820, 259] on input "4" at bounding box center [855, 259] width 91 height 16
type input "40"
click at [727, 318] on img at bounding box center [719, 312] width 48 height 34
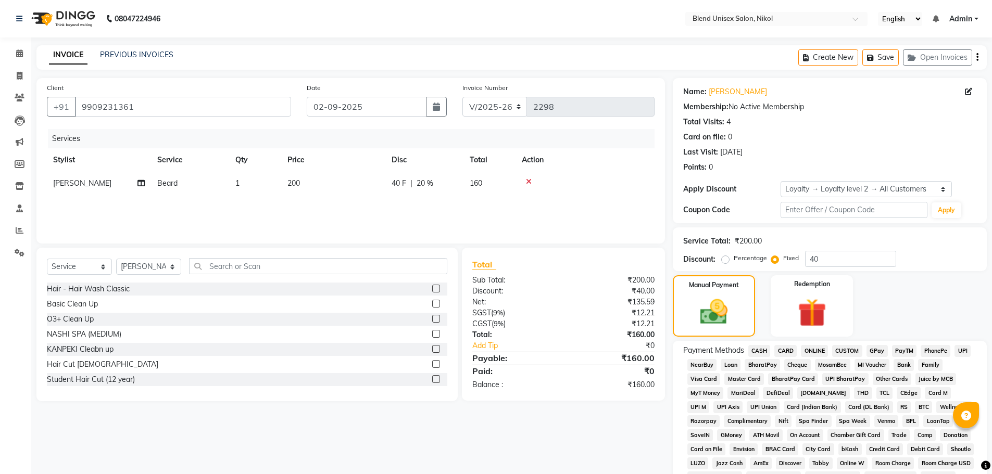
click at [757, 348] on span "CASH" at bounding box center [759, 351] width 22 height 12
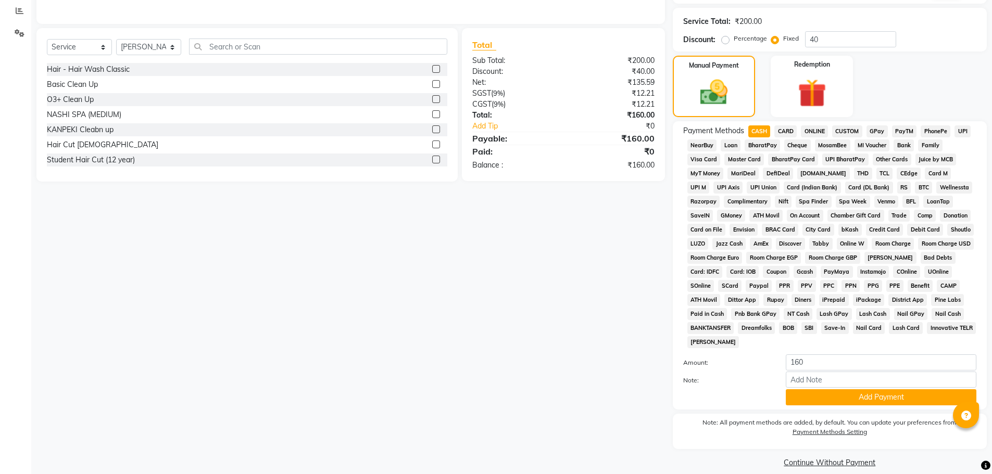
scroll to position [232, 0]
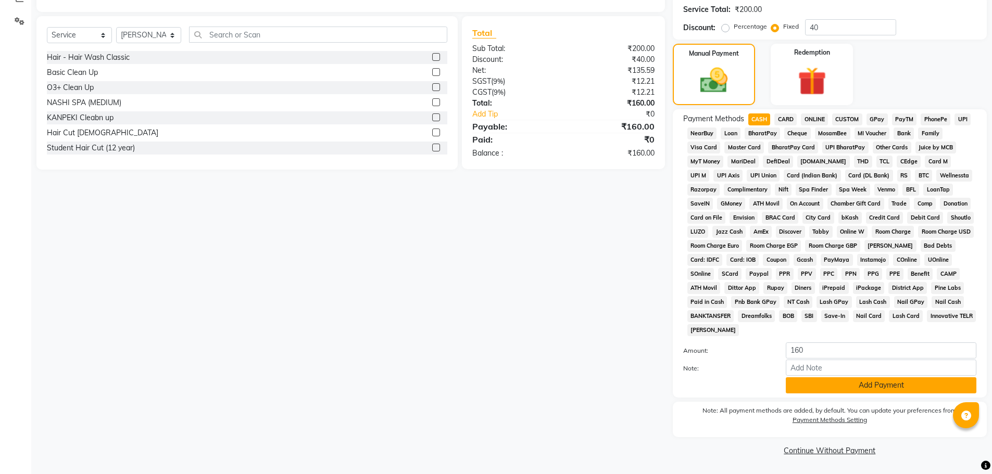
click at [835, 389] on button "Add Payment" at bounding box center [881, 385] width 191 height 16
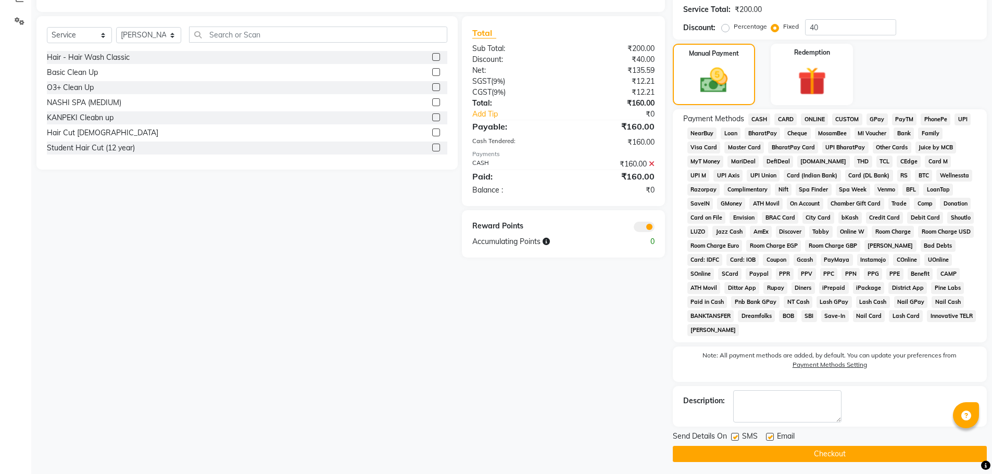
click at [876, 452] on button "Checkout" at bounding box center [830, 454] width 314 height 16
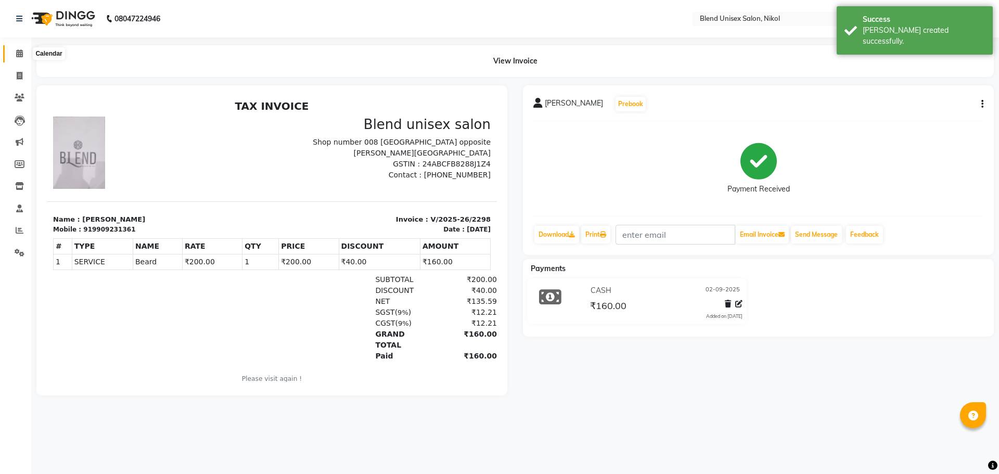
drag, startPoint x: 16, startPoint y: 56, endPoint x: 37, endPoint y: 55, distance: 20.8
click at [16, 56] on icon at bounding box center [19, 53] width 7 height 8
